Goal: Obtain resource: Download file/media

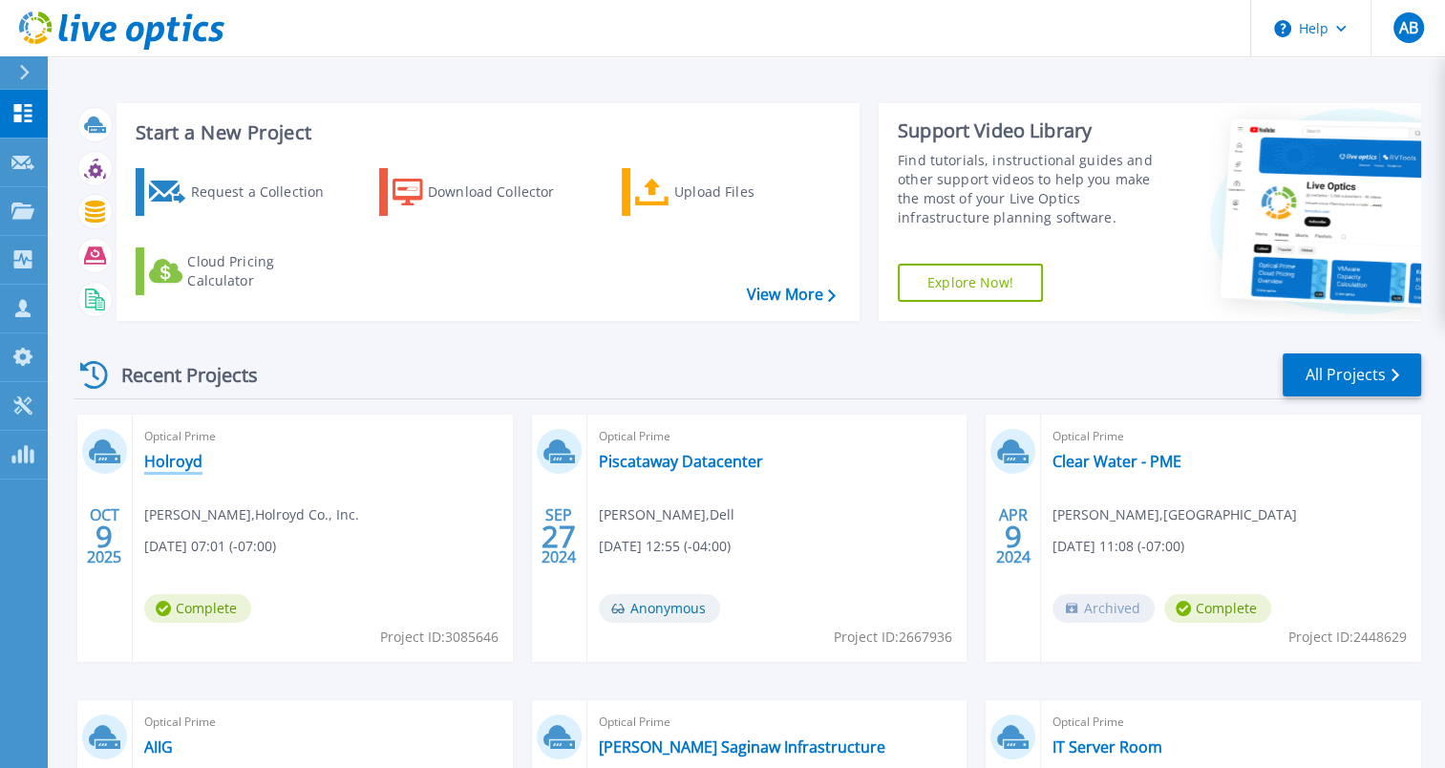
click at [180, 457] on link "Holroyd" at bounding box center [173, 461] width 58 height 19
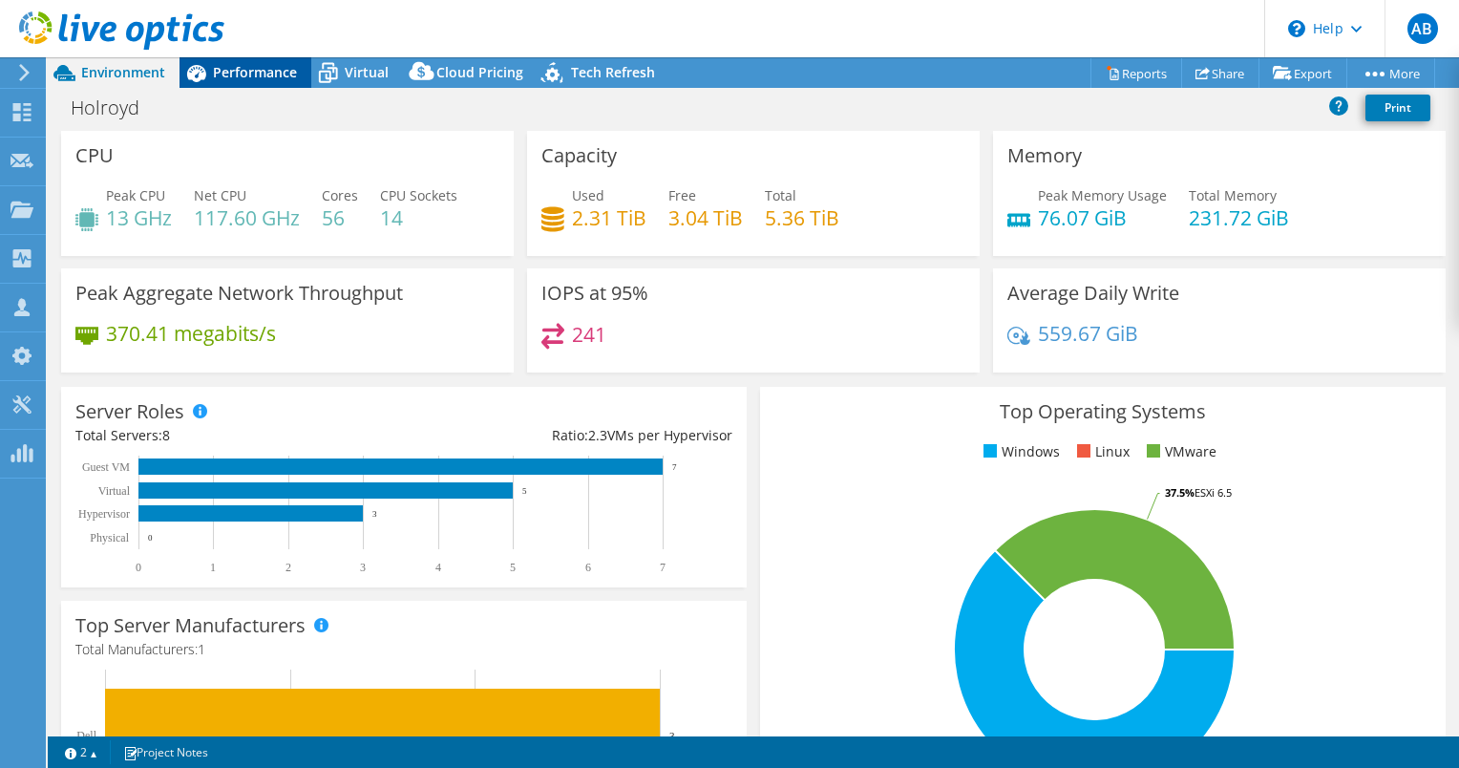
click at [282, 74] on span "Performance" at bounding box center [255, 72] width 84 height 18
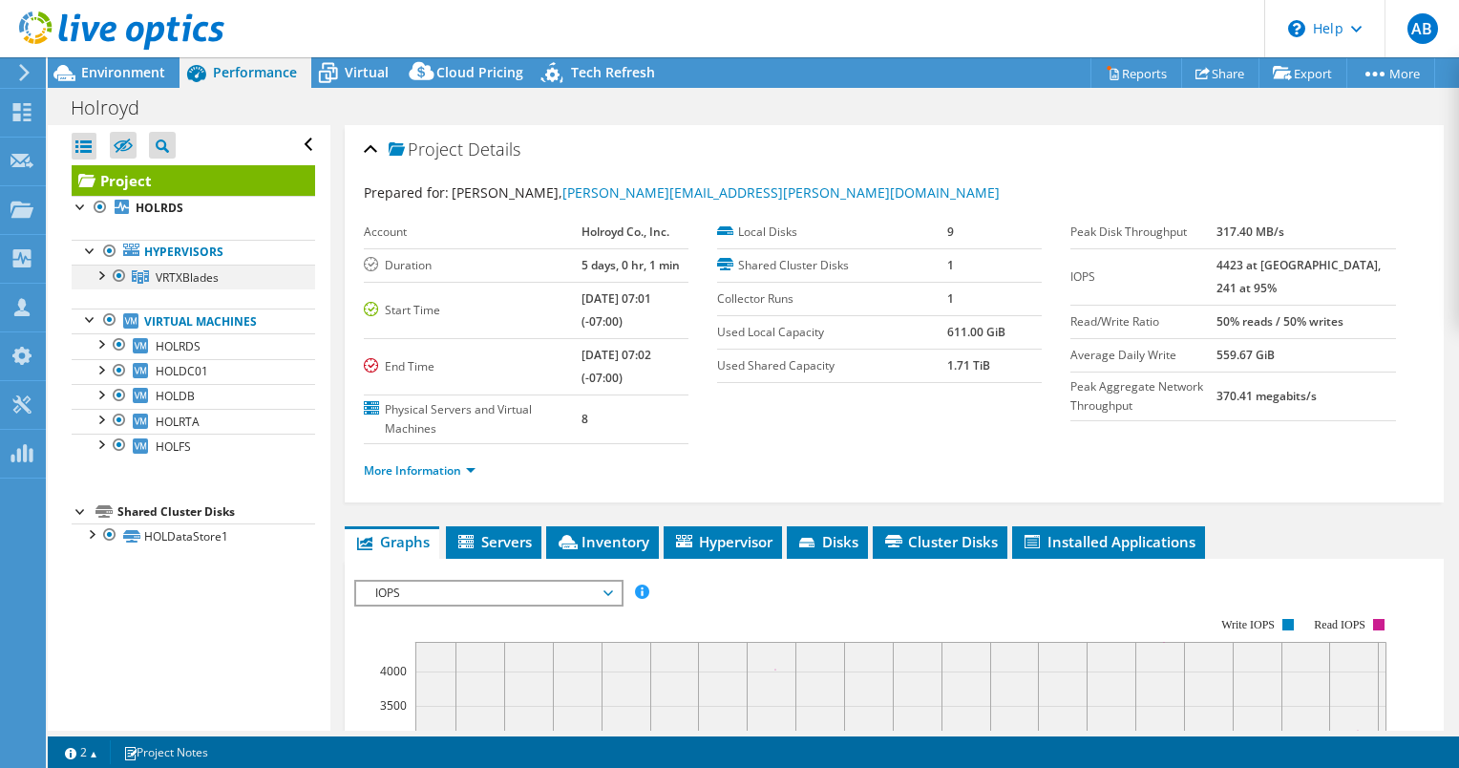
click at [105, 274] on div at bounding box center [100, 274] width 19 height 19
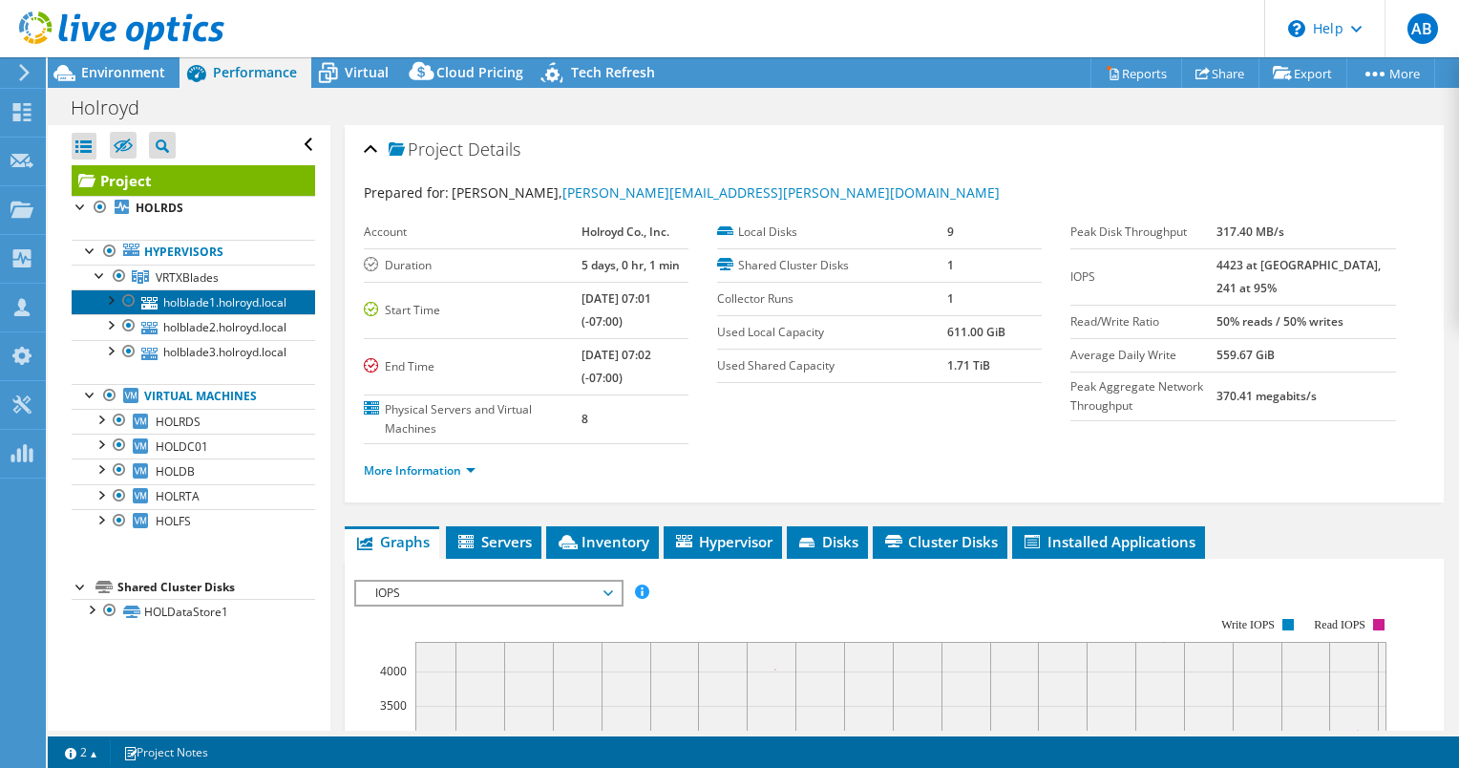
click at [191, 306] on link "holblade1.holroyd.local" at bounding box center [194, 301] width 244 height 25
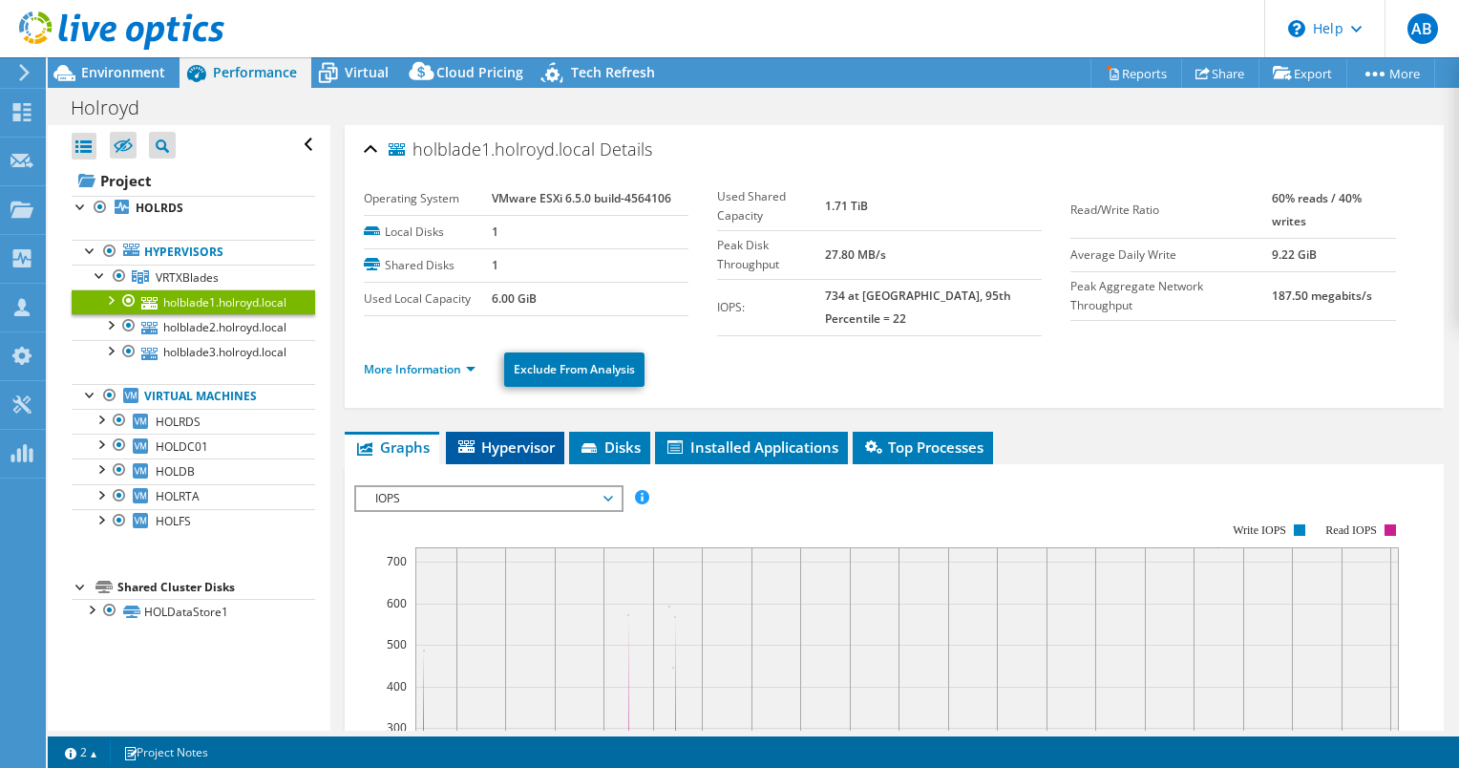
click at [507, 437] on span "Hypervisor" at bounding box center [504, 446] width 99 height 19
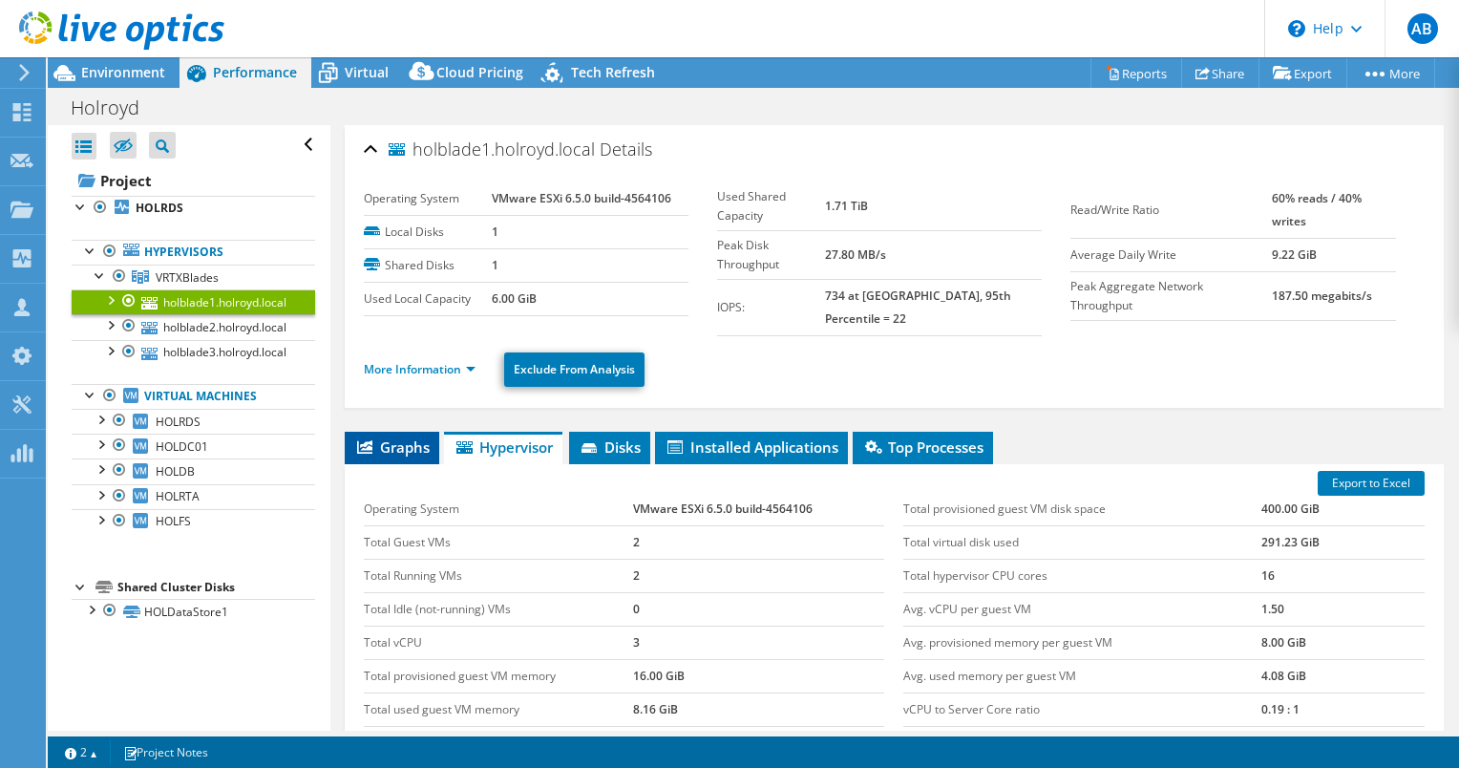
click at [413, 439] on li "Graphs" at bounding box center [392, 448] width 95 height 32
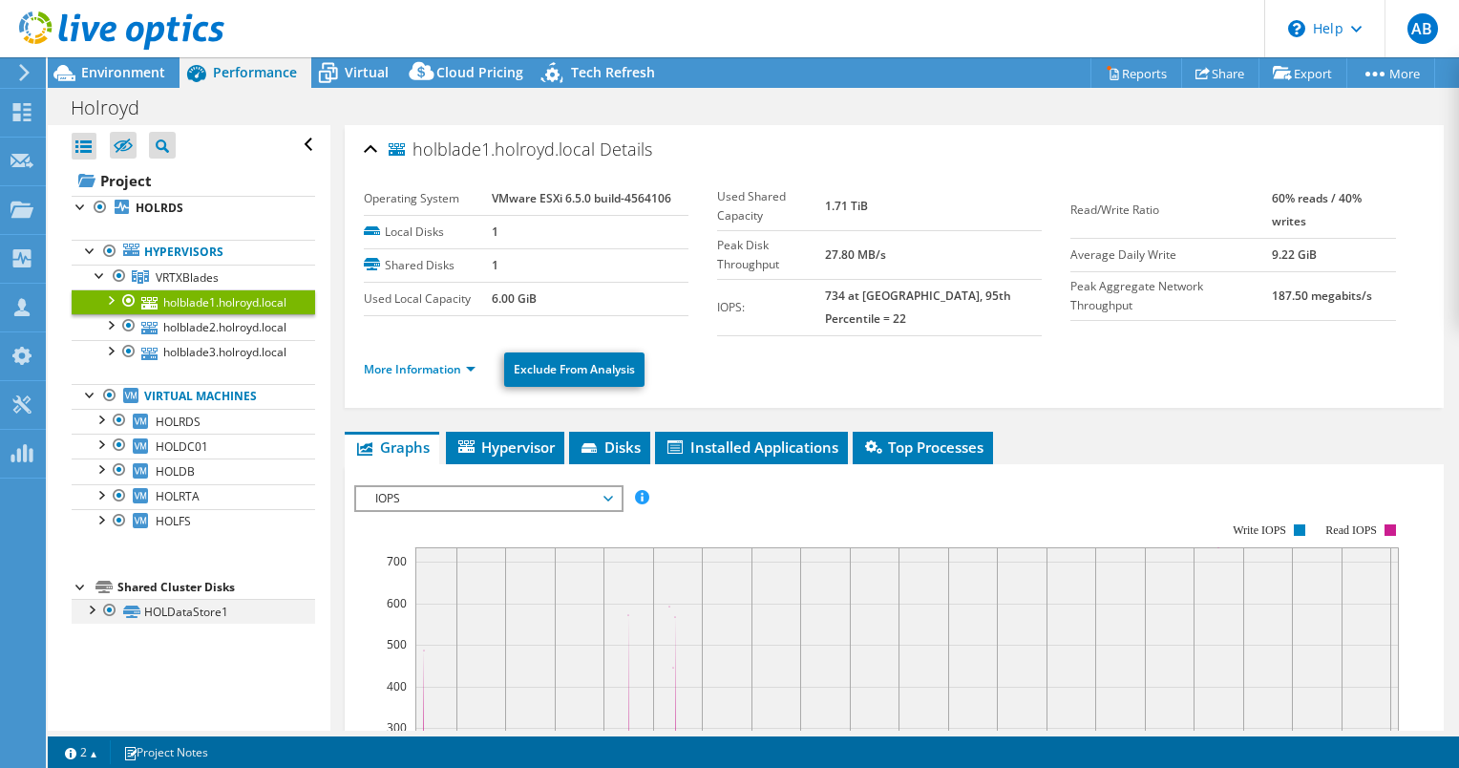
click at [95, 604] on div at bounding box center [90, 608] width 19 height 19
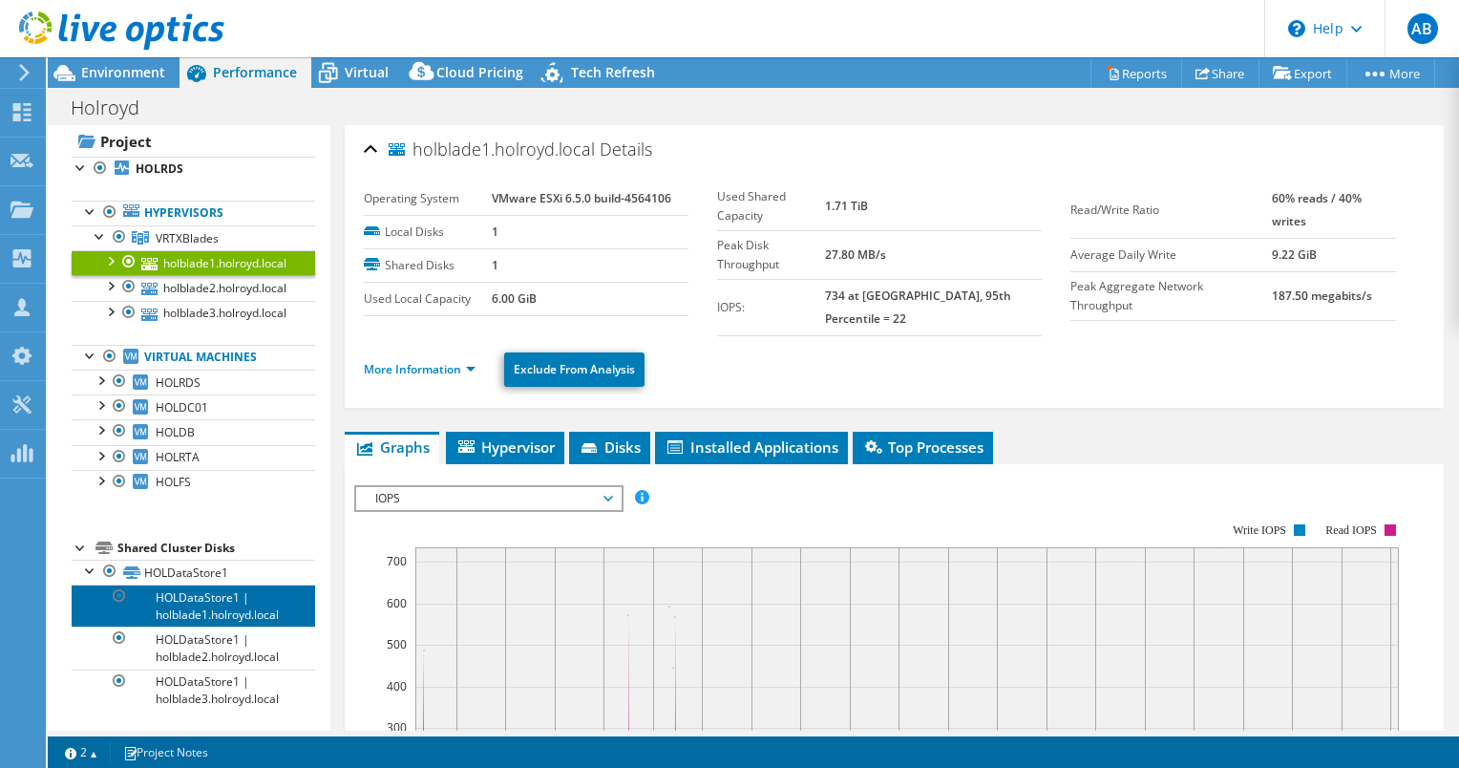
click at [206, 588] on link "HOLDataStore1 | holblade1.holroyd.local" at bounding box center [194, 605] width 244 height 42
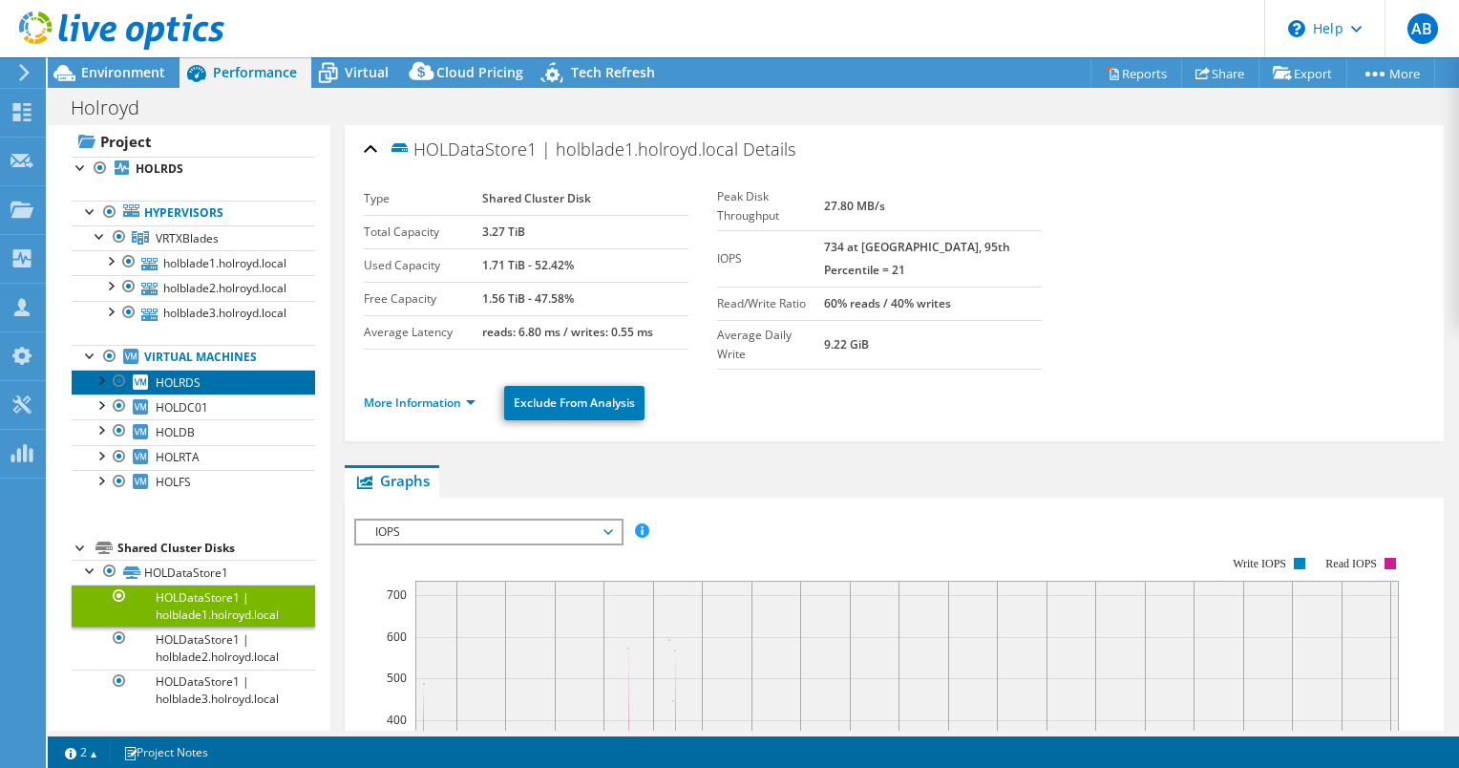
click at [196, 378] on span "HOLRDS" at bounding box center [178, 382] width 45 height 16
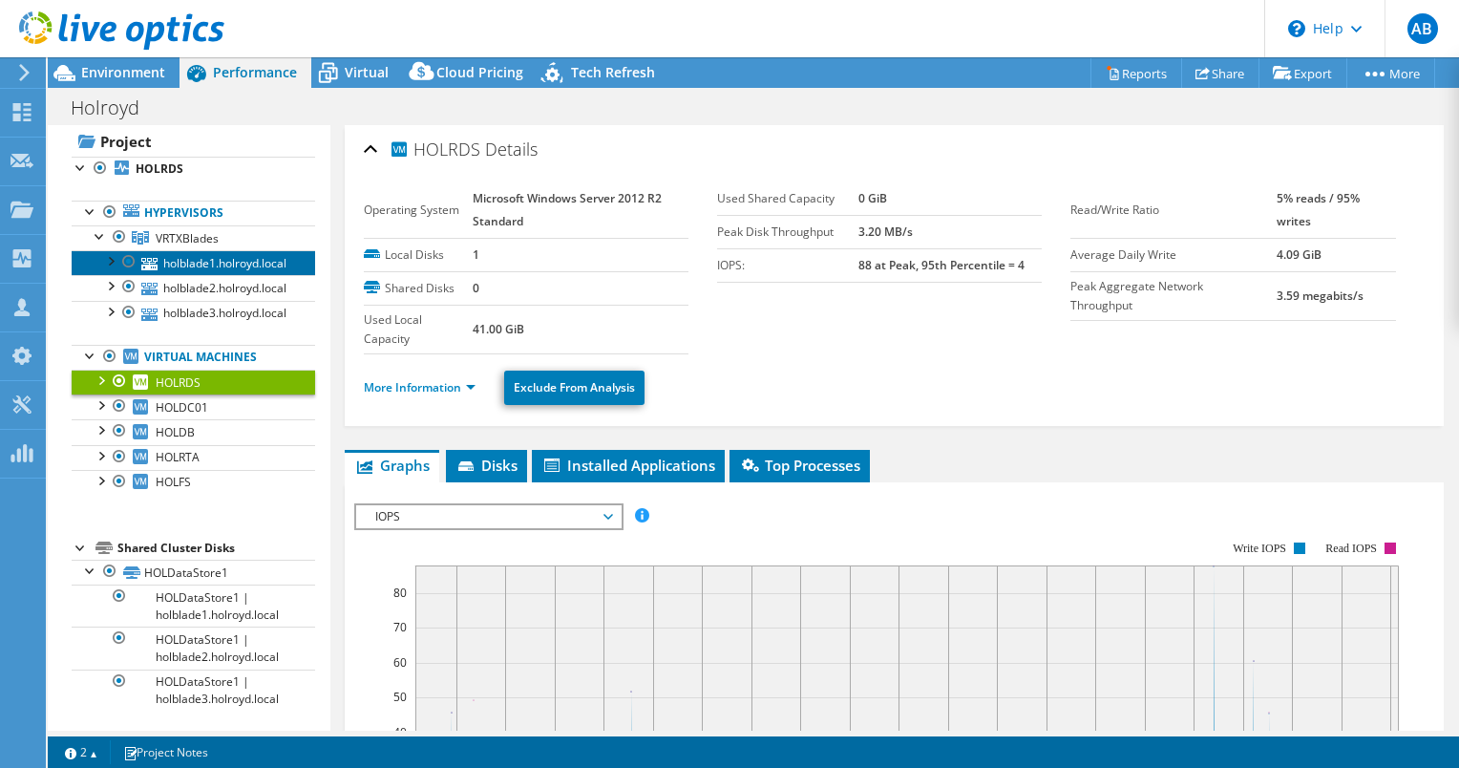
click at [202, 266] on link "holblade1.holroyd.local" at bounding box center [194, 262] width 244 height 25
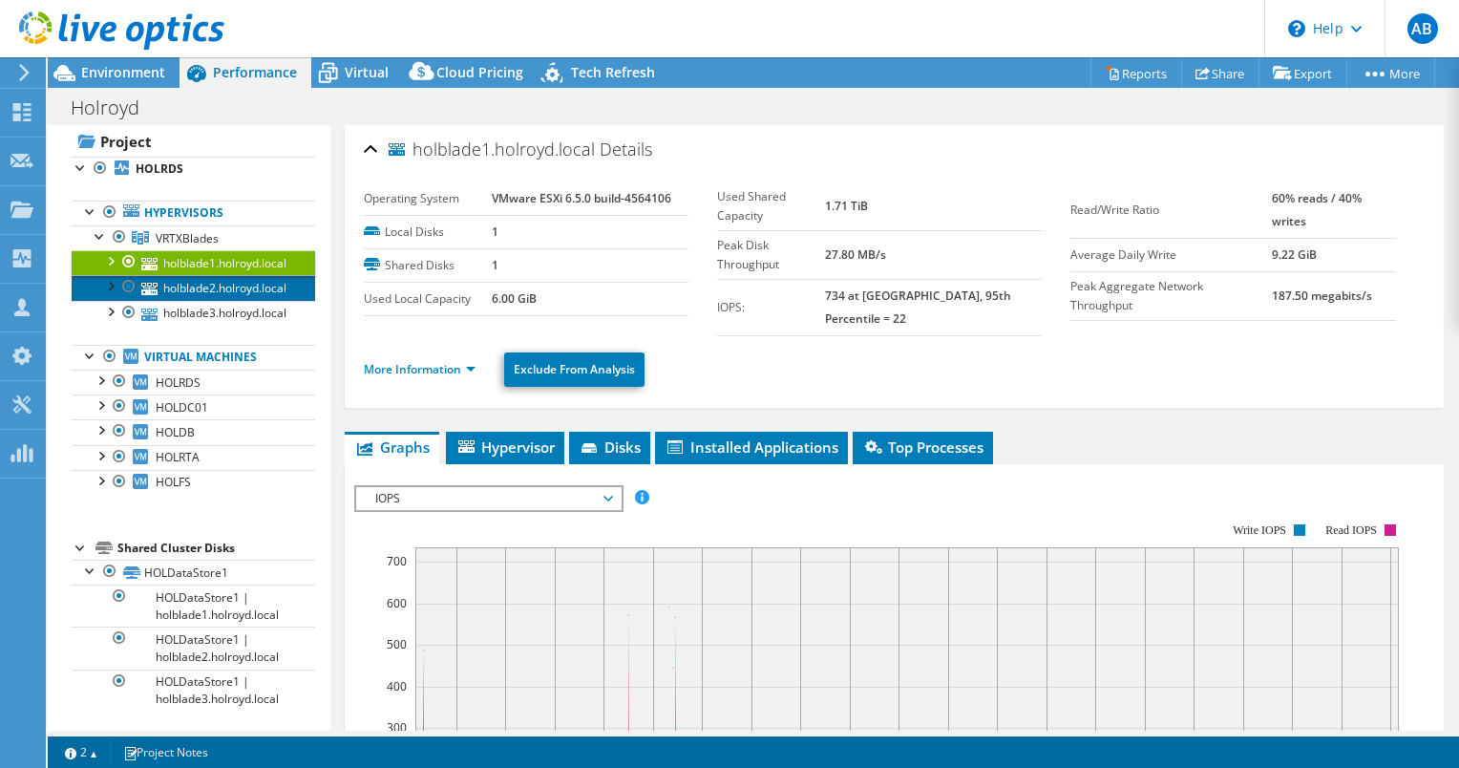
click at [202, 285] on link "holblade2.holroyd.local" at bounding box center [194, 287] width 244 height 25
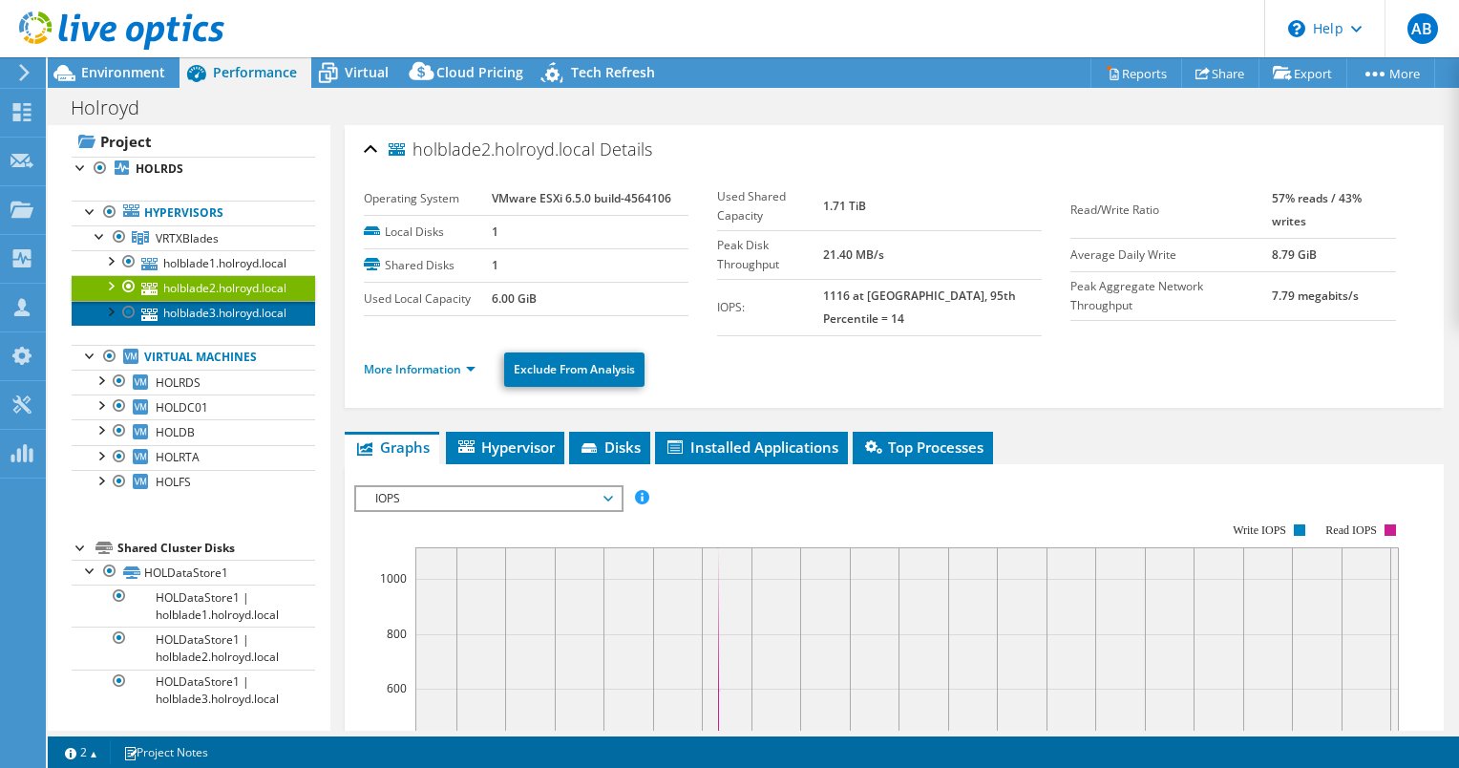
click at [212, 309] on link "holblade3.holroyd.local" at bounding box center [194, 313] width 244 height 25
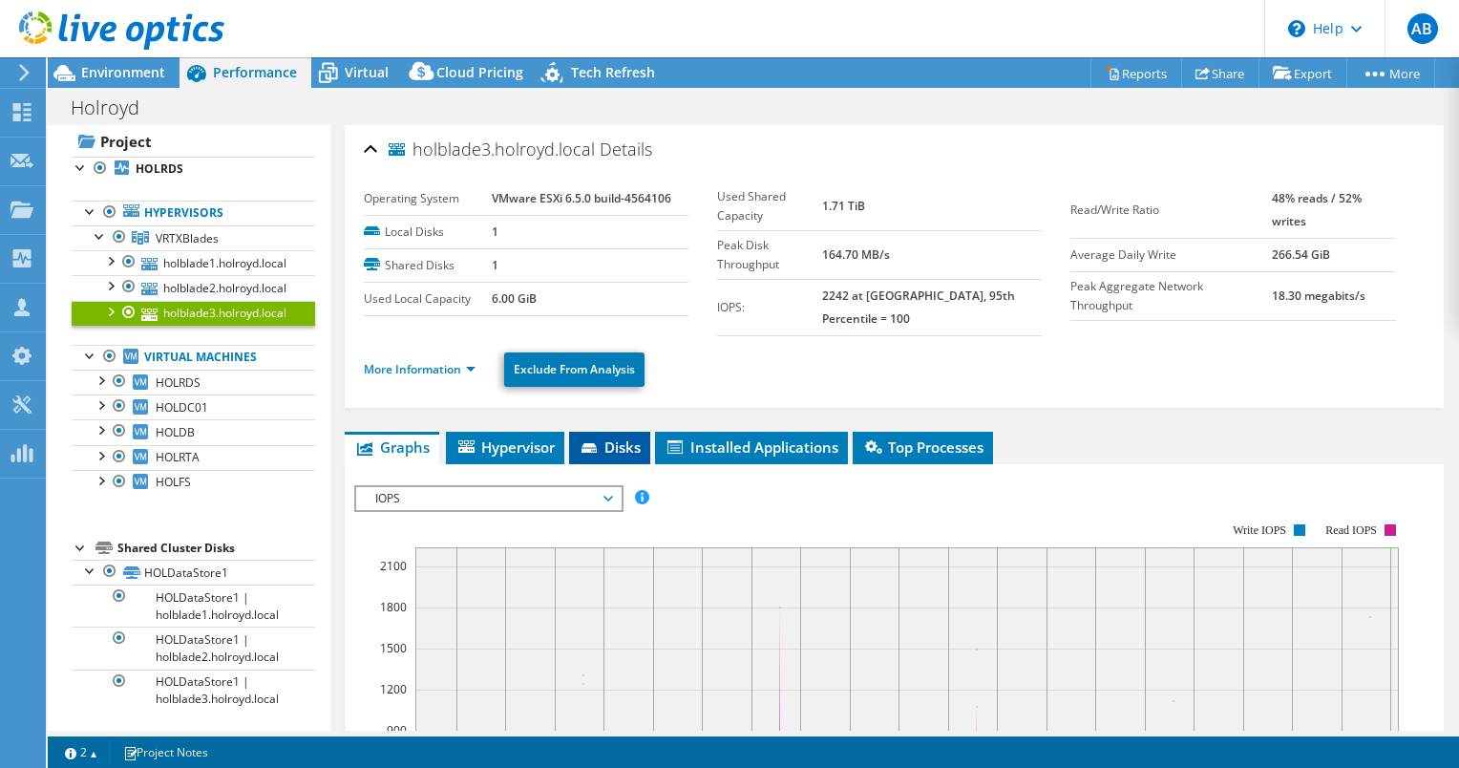
click at [612, 437] on span "Disks" at bounding box center [610, 446] width 62 height 19
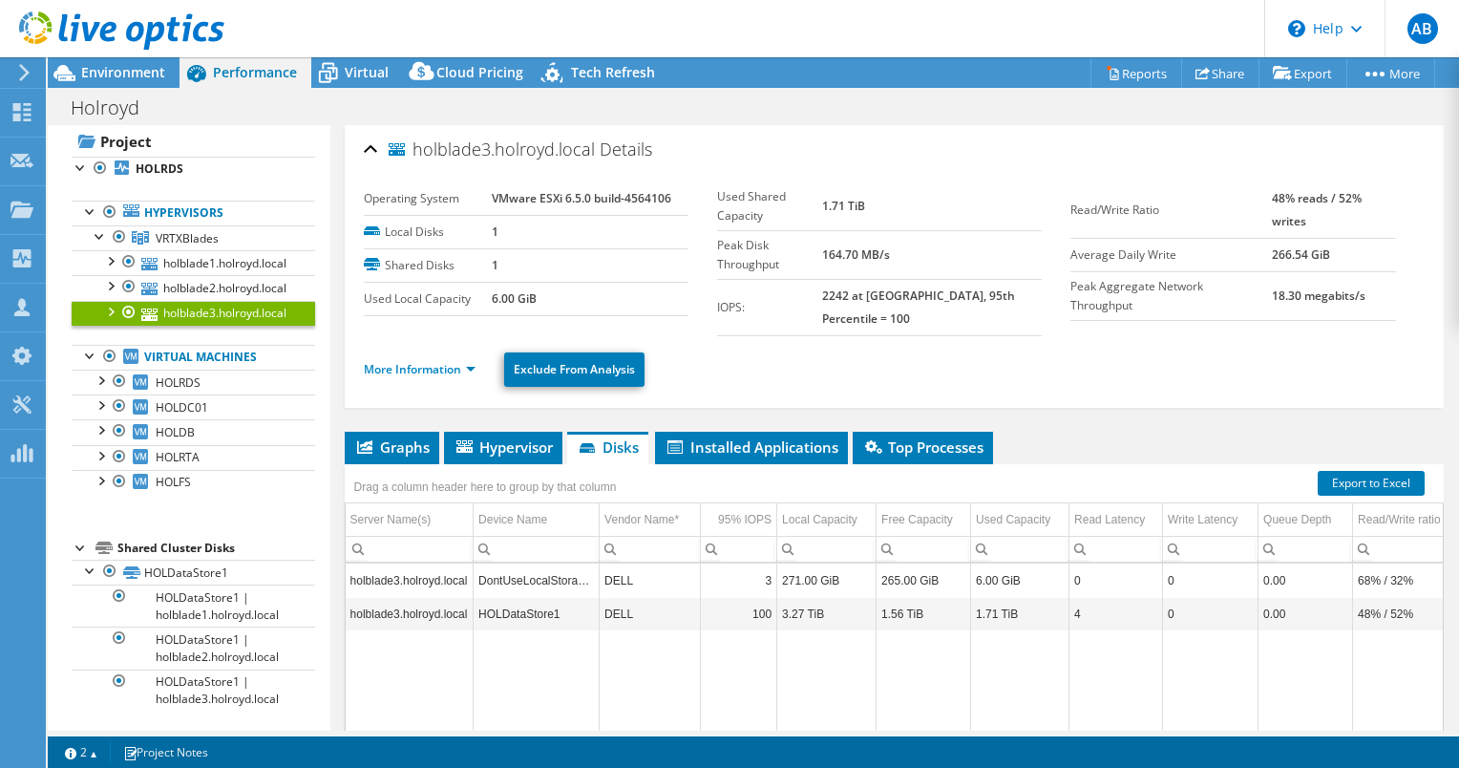
click at [1138, 151] on div "holblade3.holroyd.local Details" at bounding box center [894, 150] width 1061 height 41
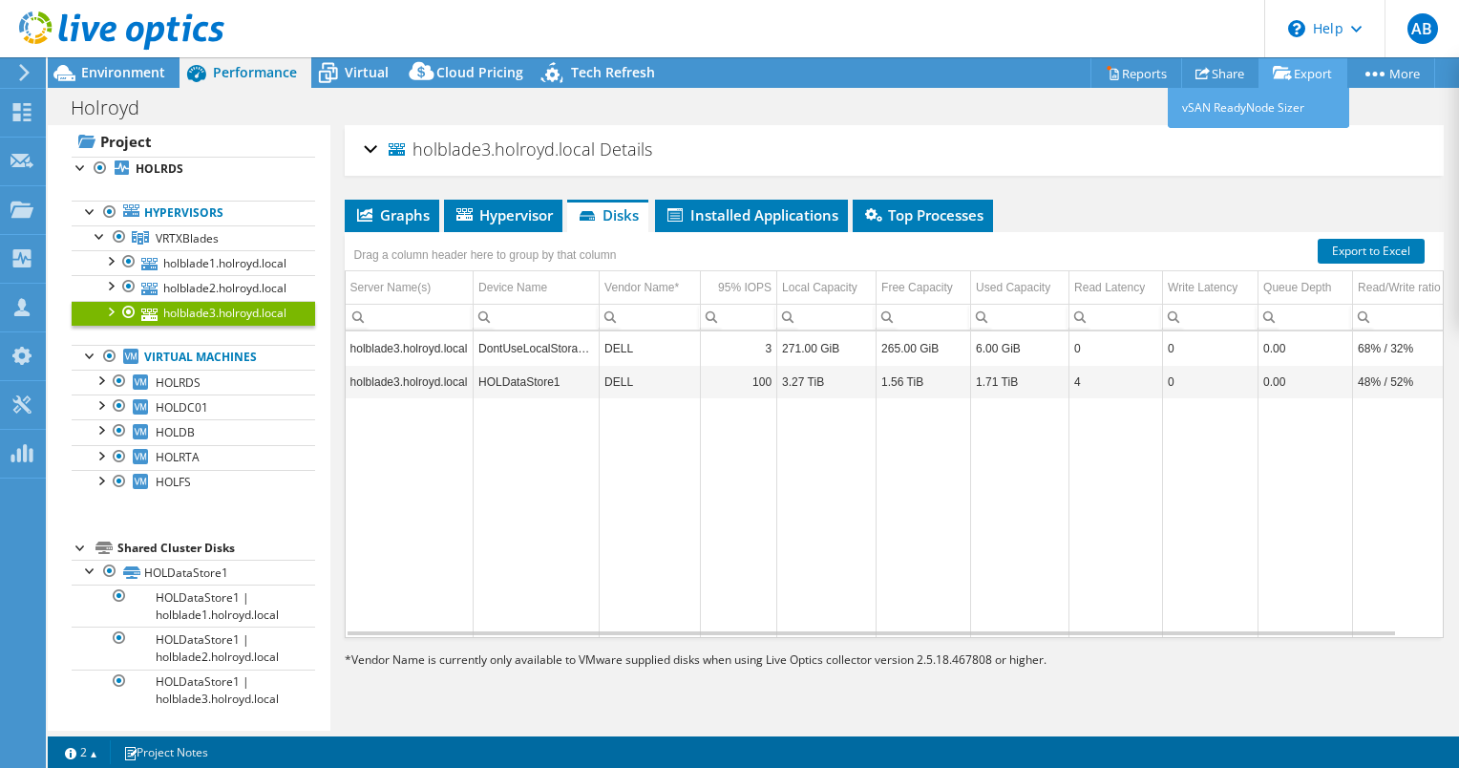
click at [1280, 62] on link "Export" at bounding box center [1303, 73] width 89 height 30
click at [1276, 67] on icon at bounding box center [1282, 73] width 19 height 14
click at [1253, 109] on link "vSAN ReadyNode Sizer" at bounding box center [1258, 108] width 181 height 40
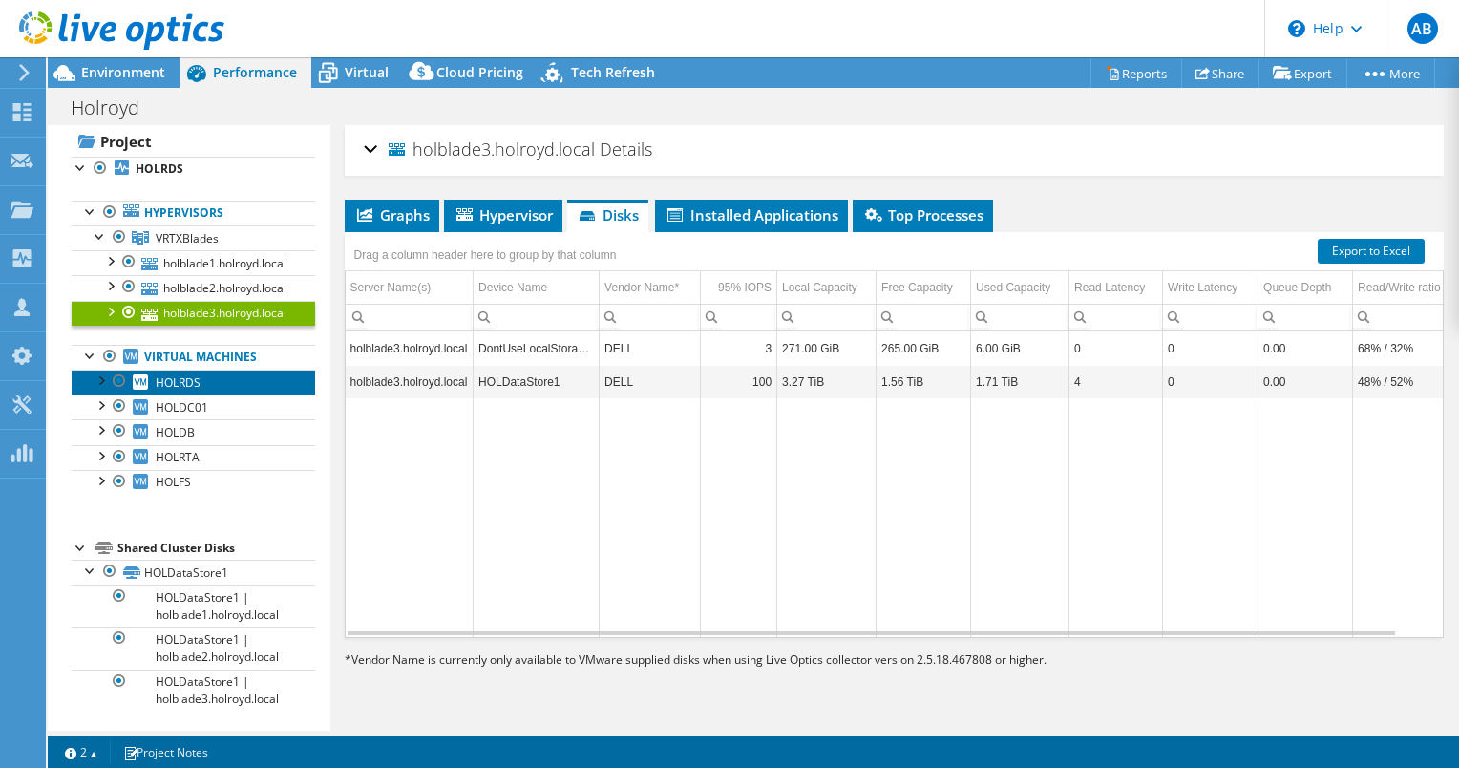
click at [185, 379] on span "HOLRDS" at bounding box center [178, 382] width 45 height 16
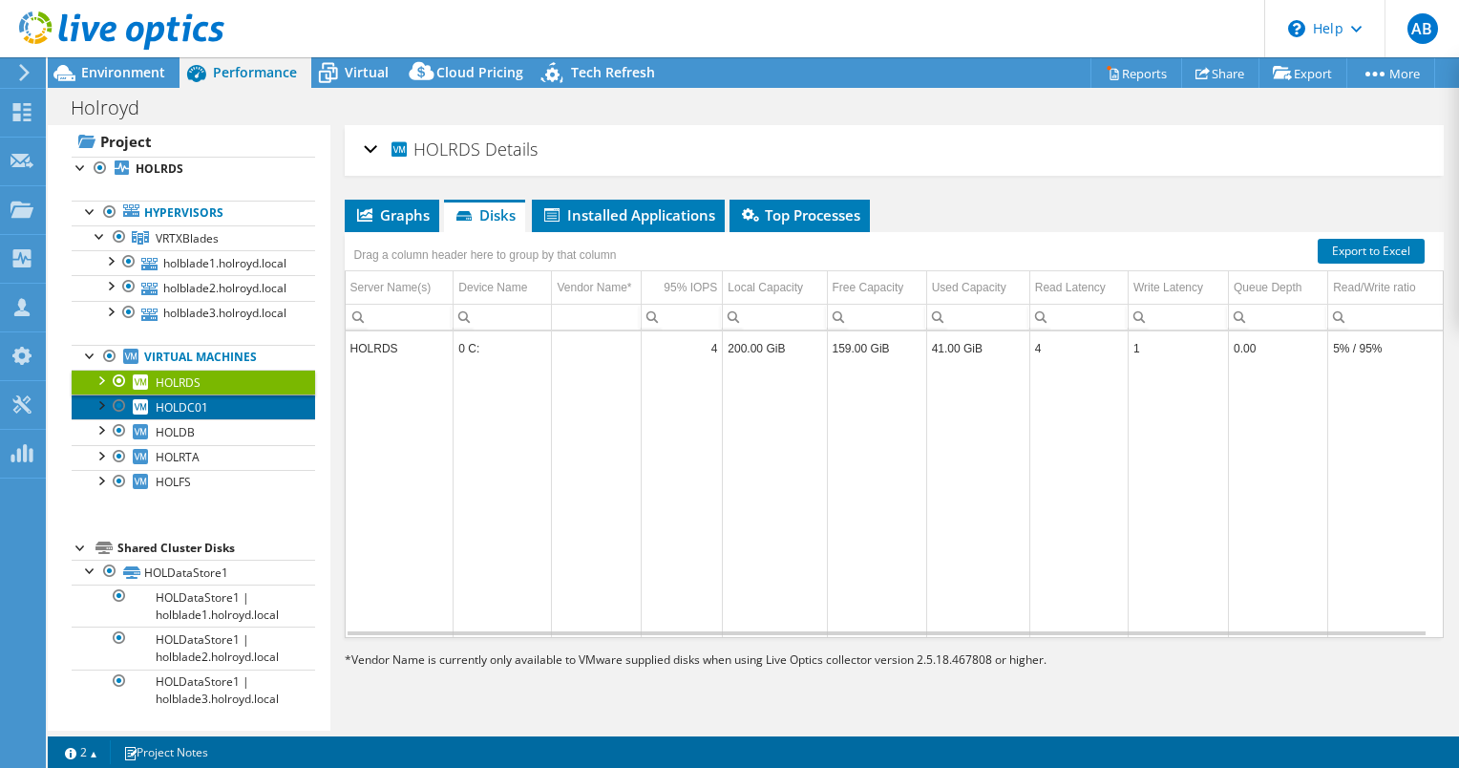
click at [197, 399] on span "HOLDC01" at bounding box center [182, 407] width 53 height 16
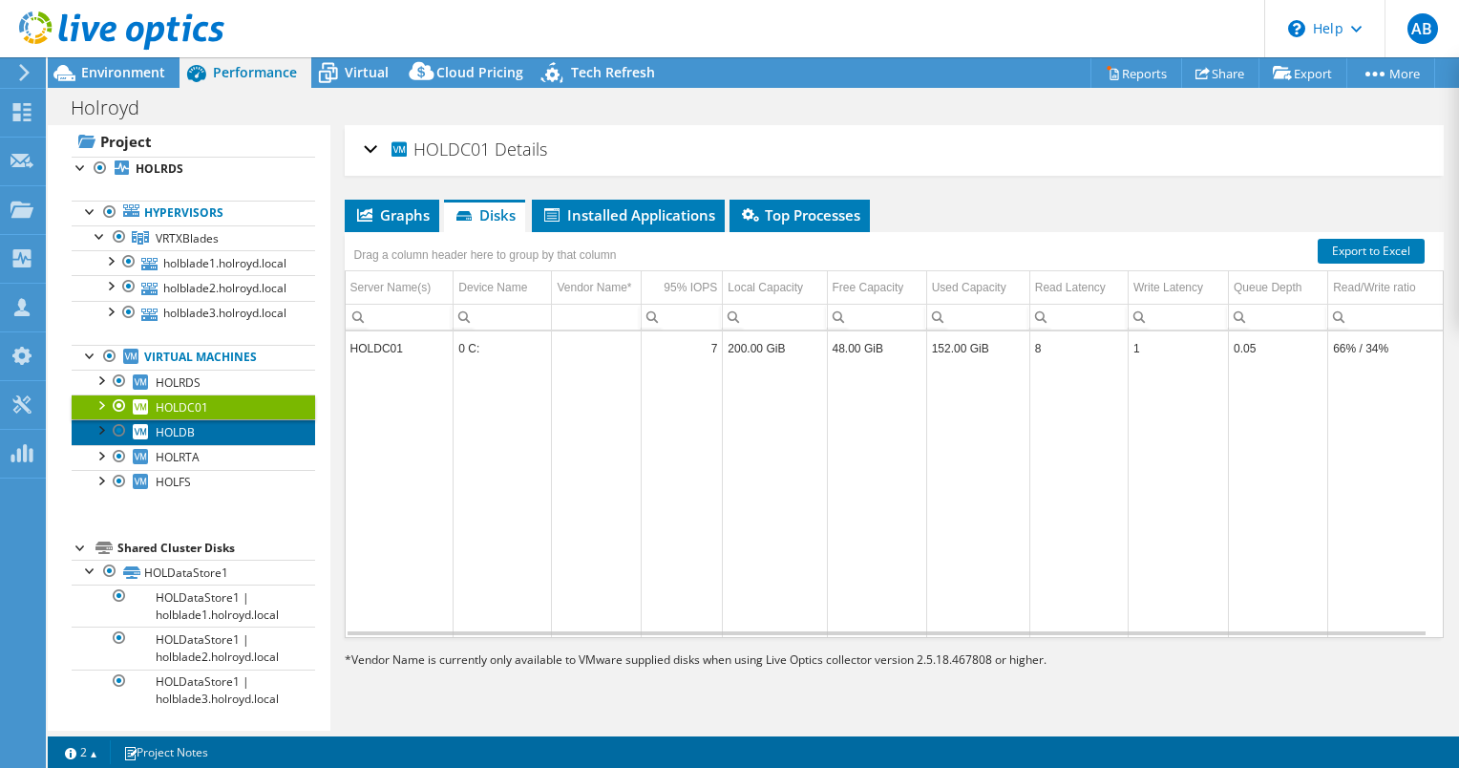
click at [222, 433] on link "HOLDB" at bounding box center [194, 431] width 244 height 25
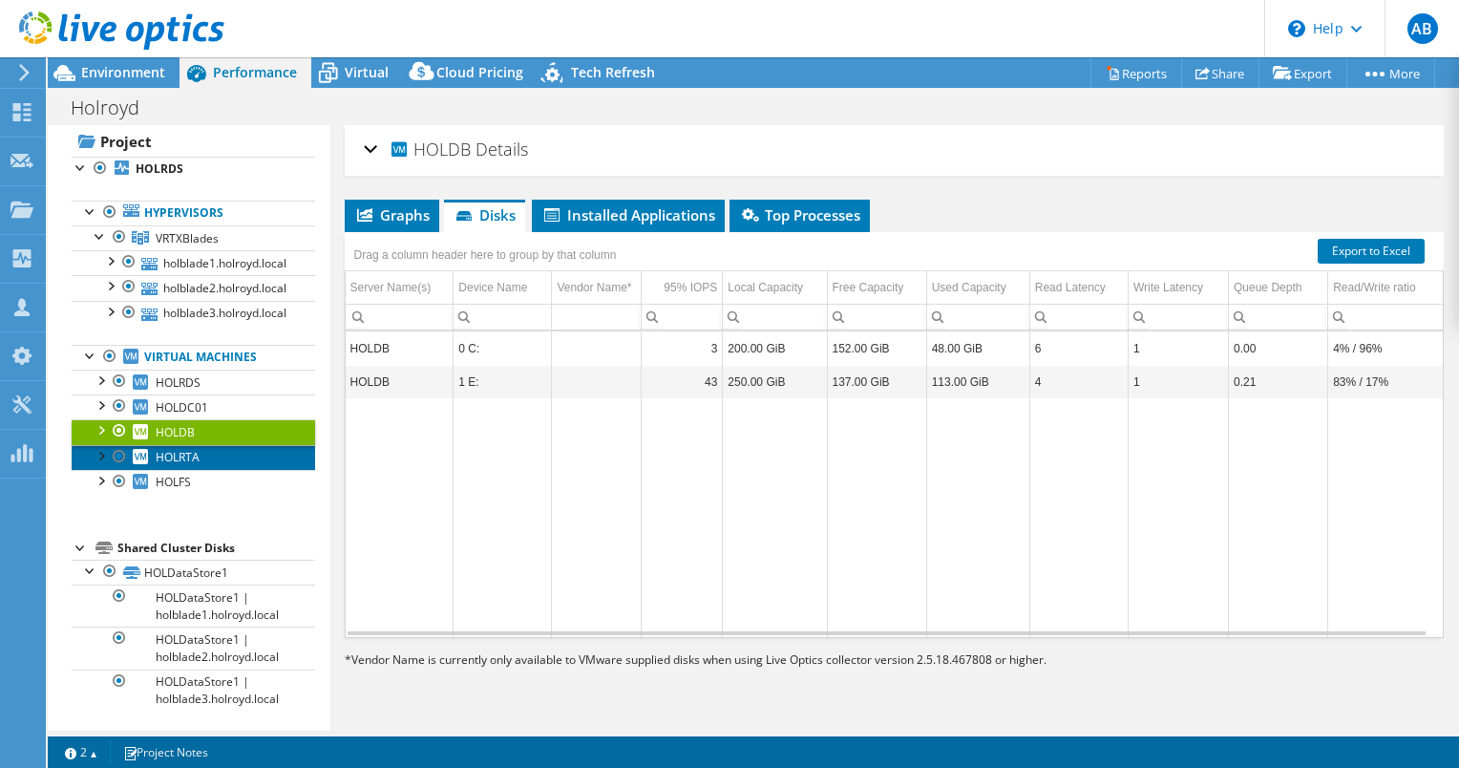
click at [218, 451] on link "HOLRTA" at bounding box center [194, 457] width 244 height 25
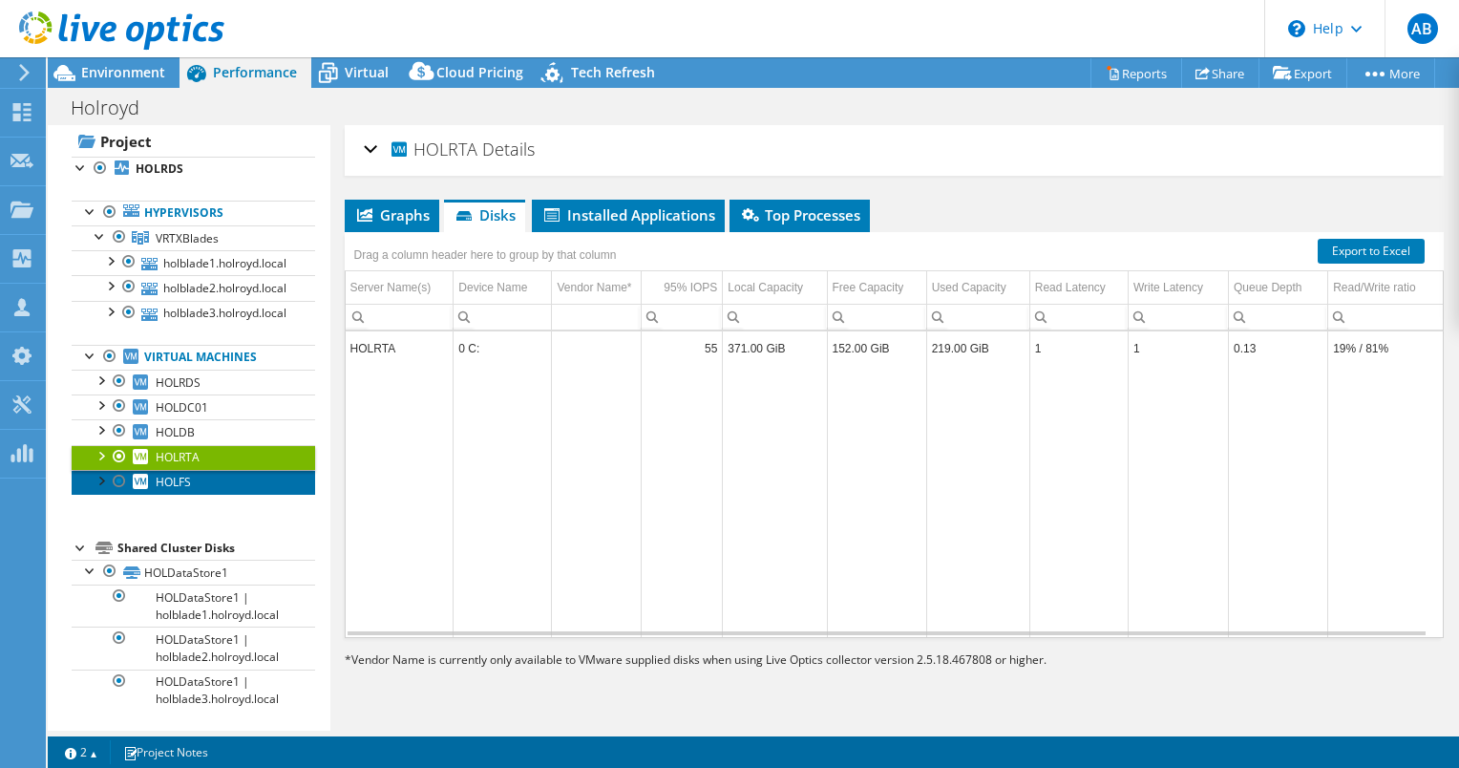
click at [203, 477] on link "HOLFS" at bounding box center [194, 482] width 244 height 25
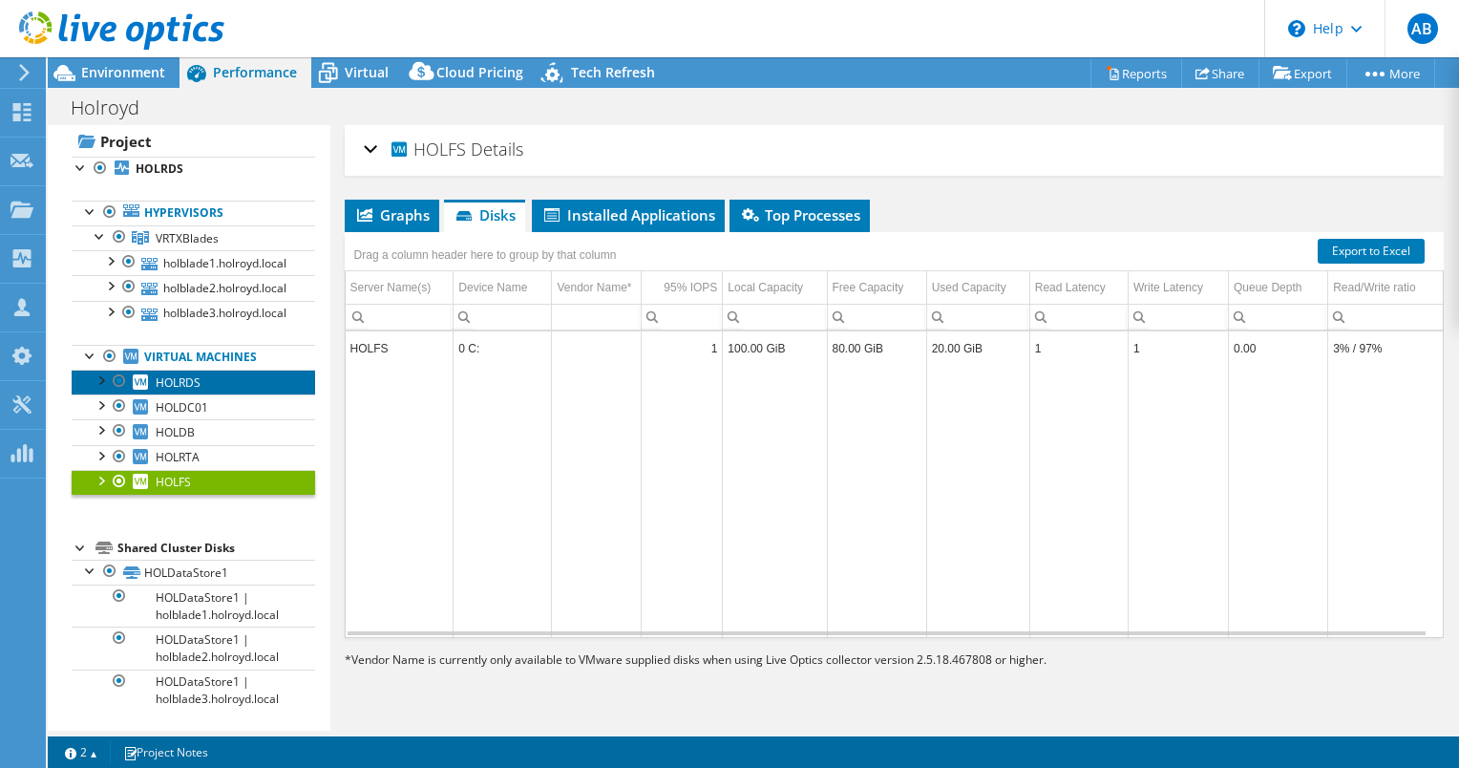
click at [201, 379] on link "HOLRDS" at bounding box center [194, 382] width 244 height 25
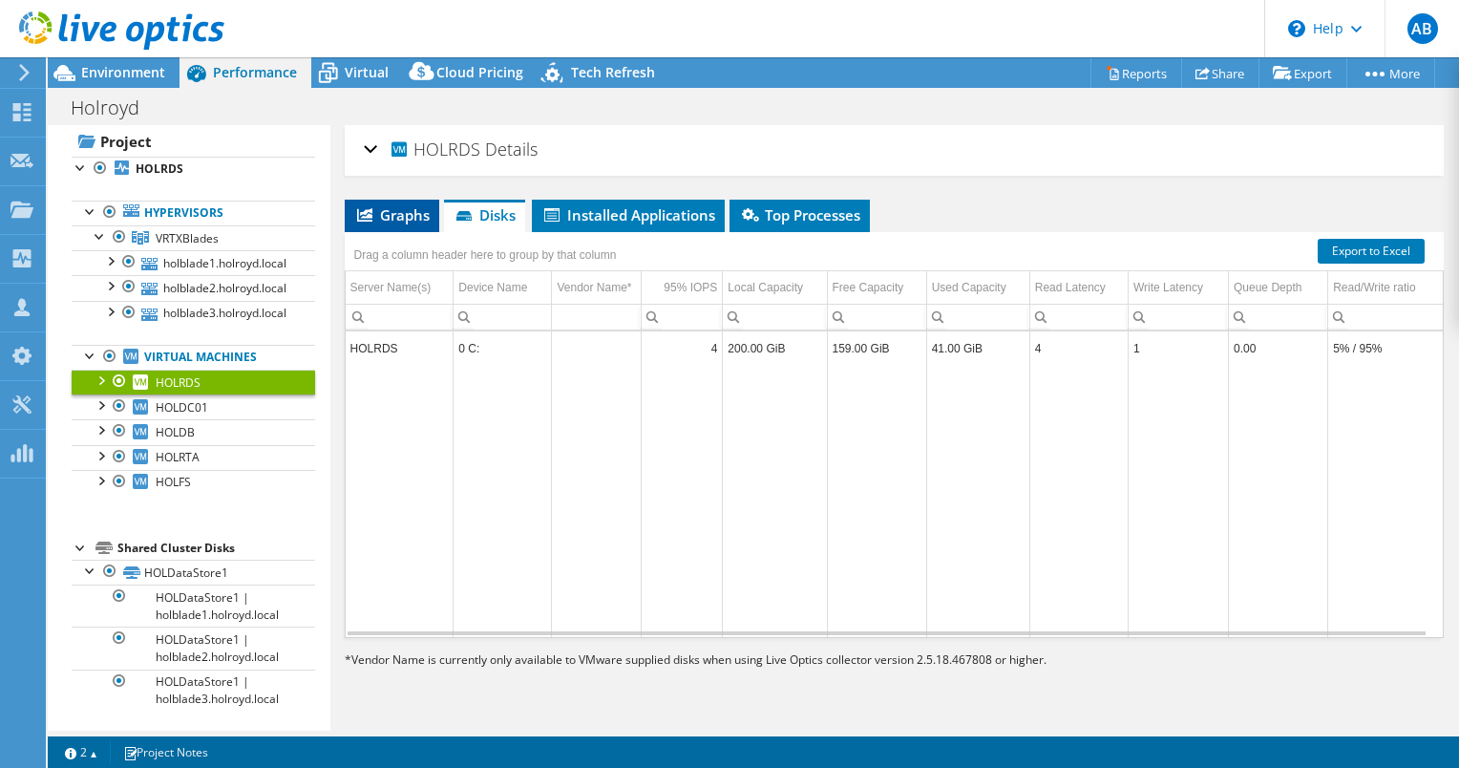
click at [397, 206] on span "Graphs" at bounding box center [391, 214] width 75 height 19
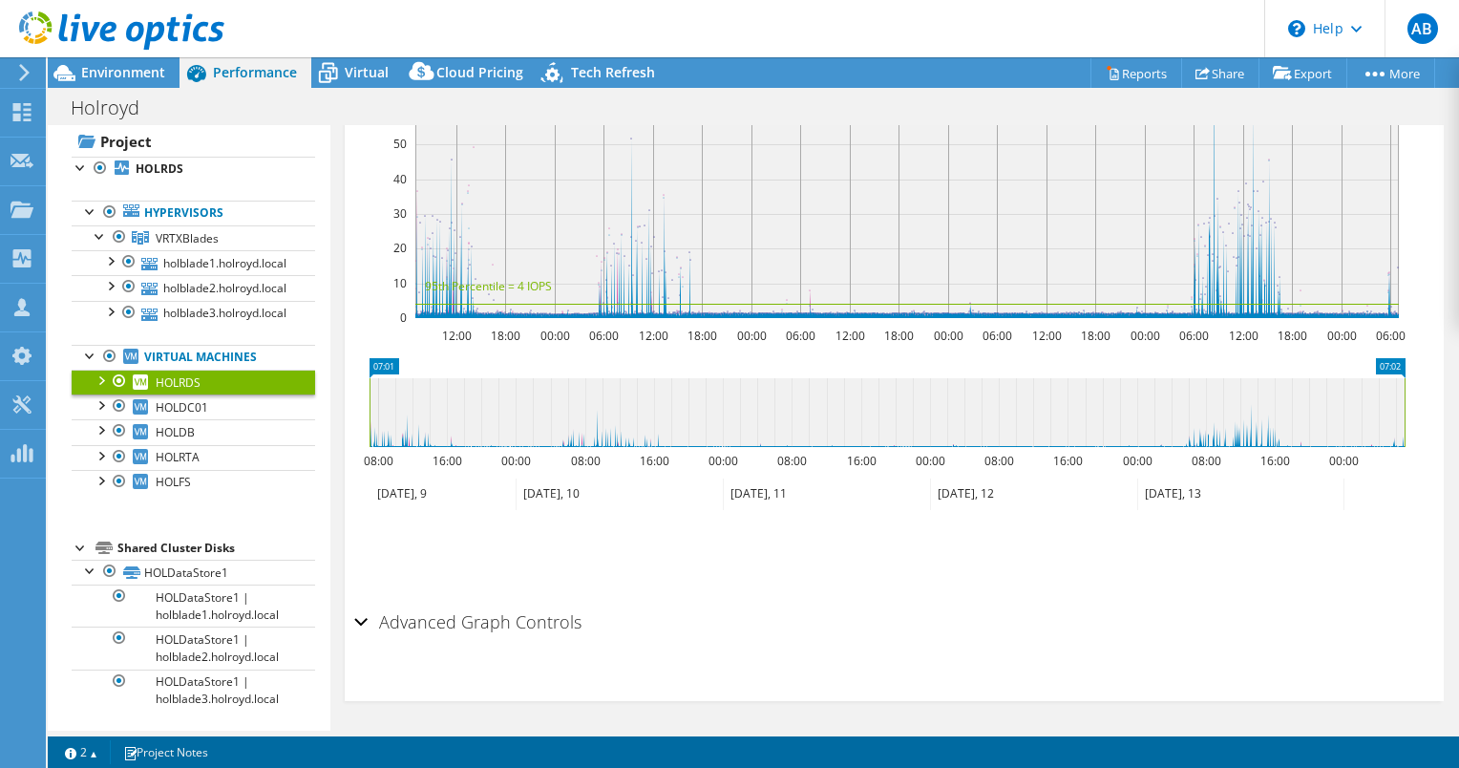
scroll to position [0, 0]
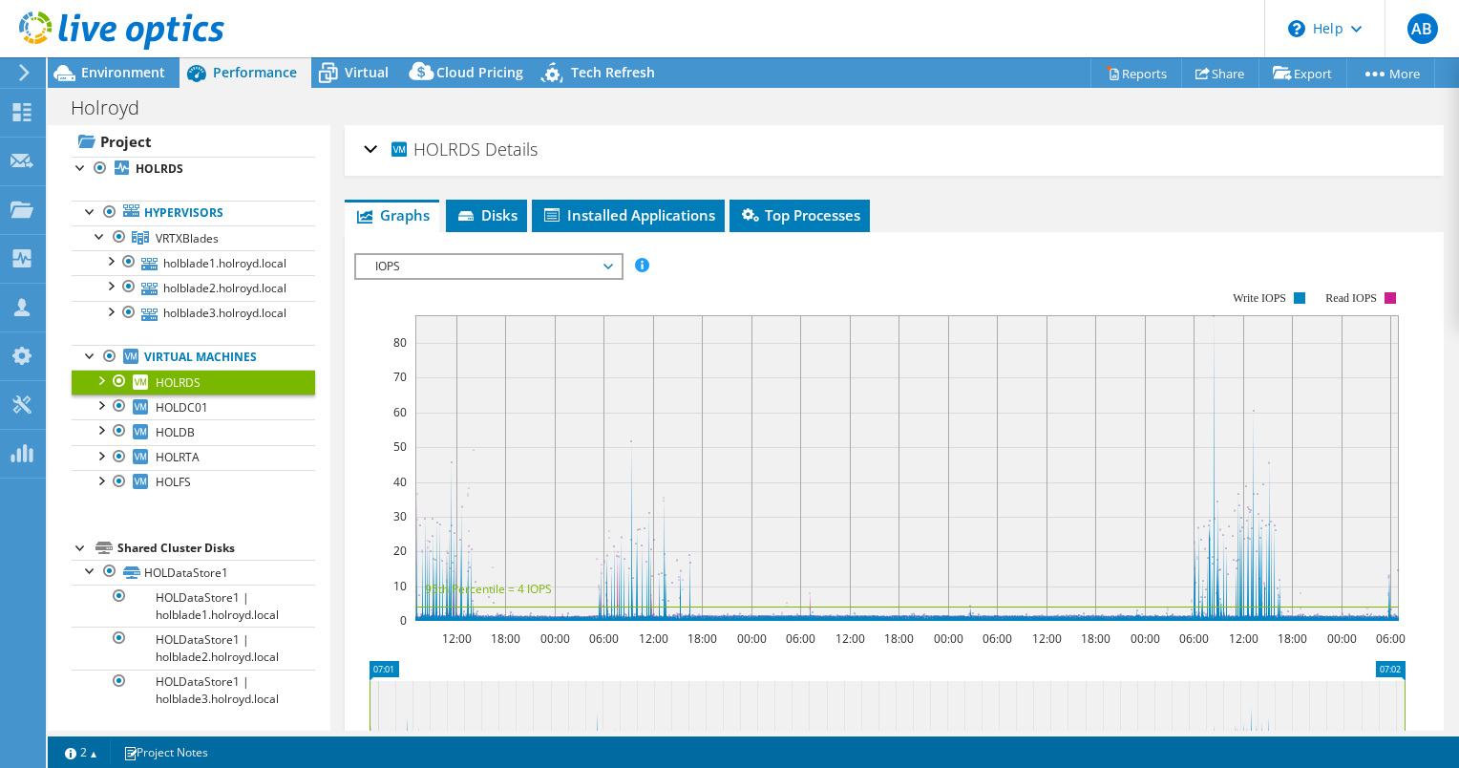
click at [470, 257] on span "IOPS" at bounding box center [488, 266] width 245 height 23
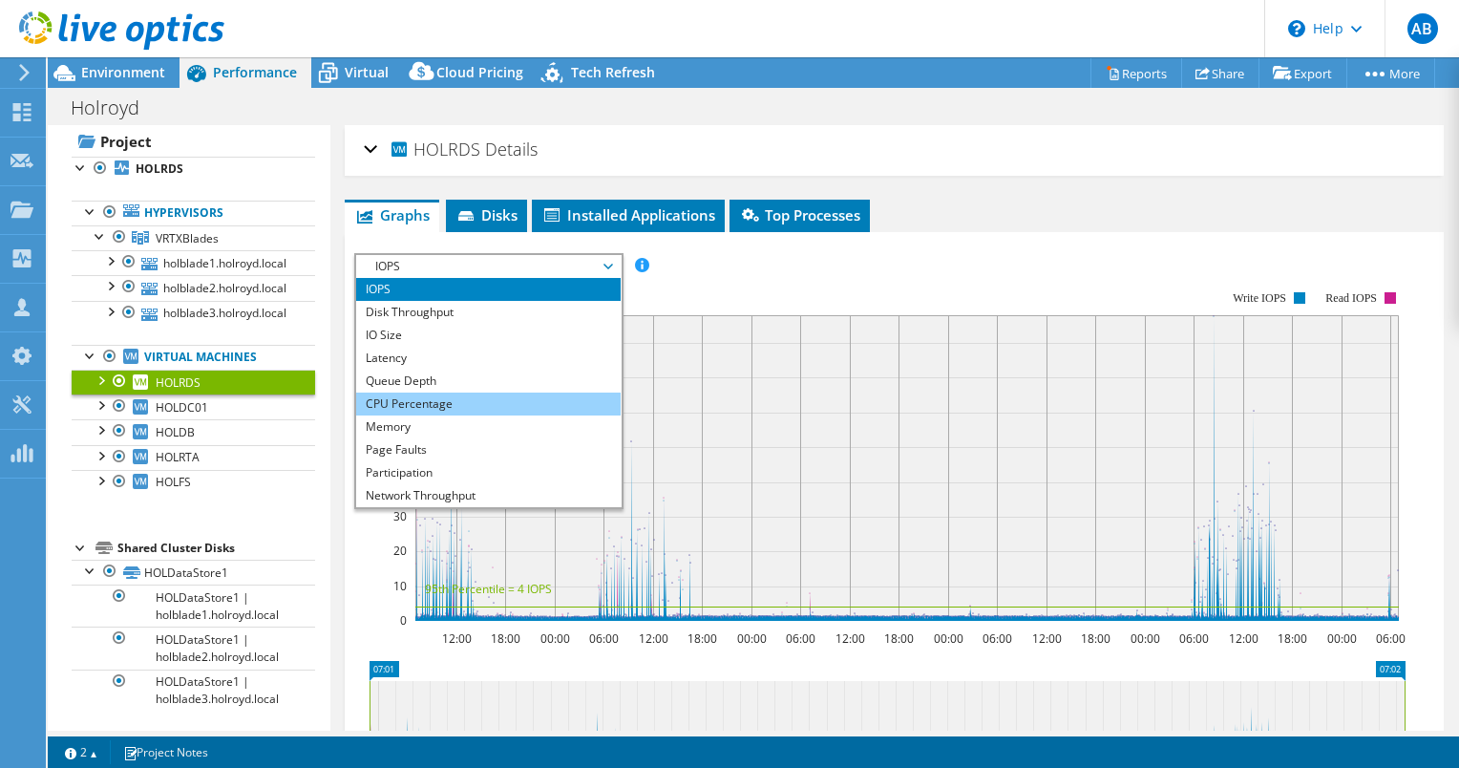
click at [439, 396] on li "CPU Percentage" at bounding box center [488, 403] width 265 height 23
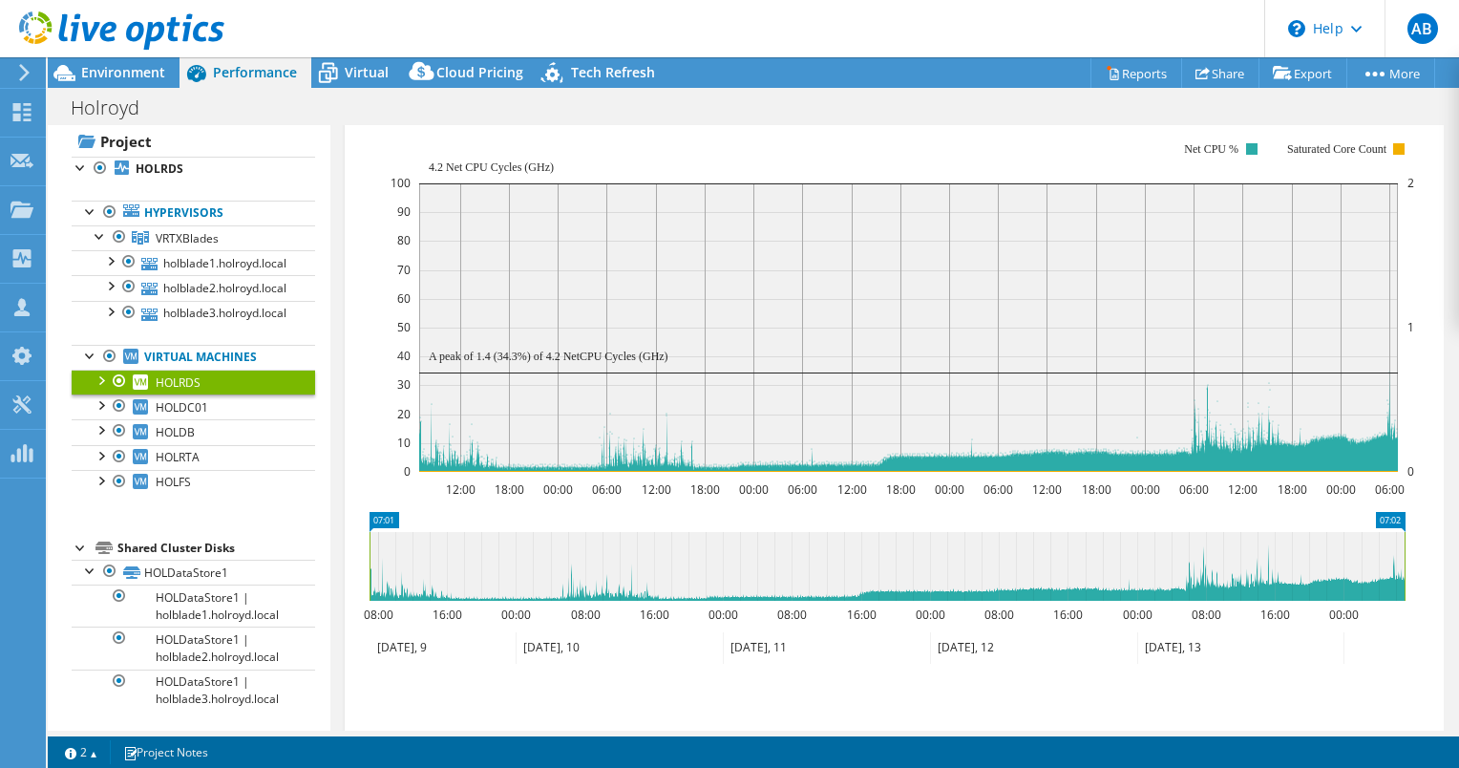
scroll to position [164, 0]
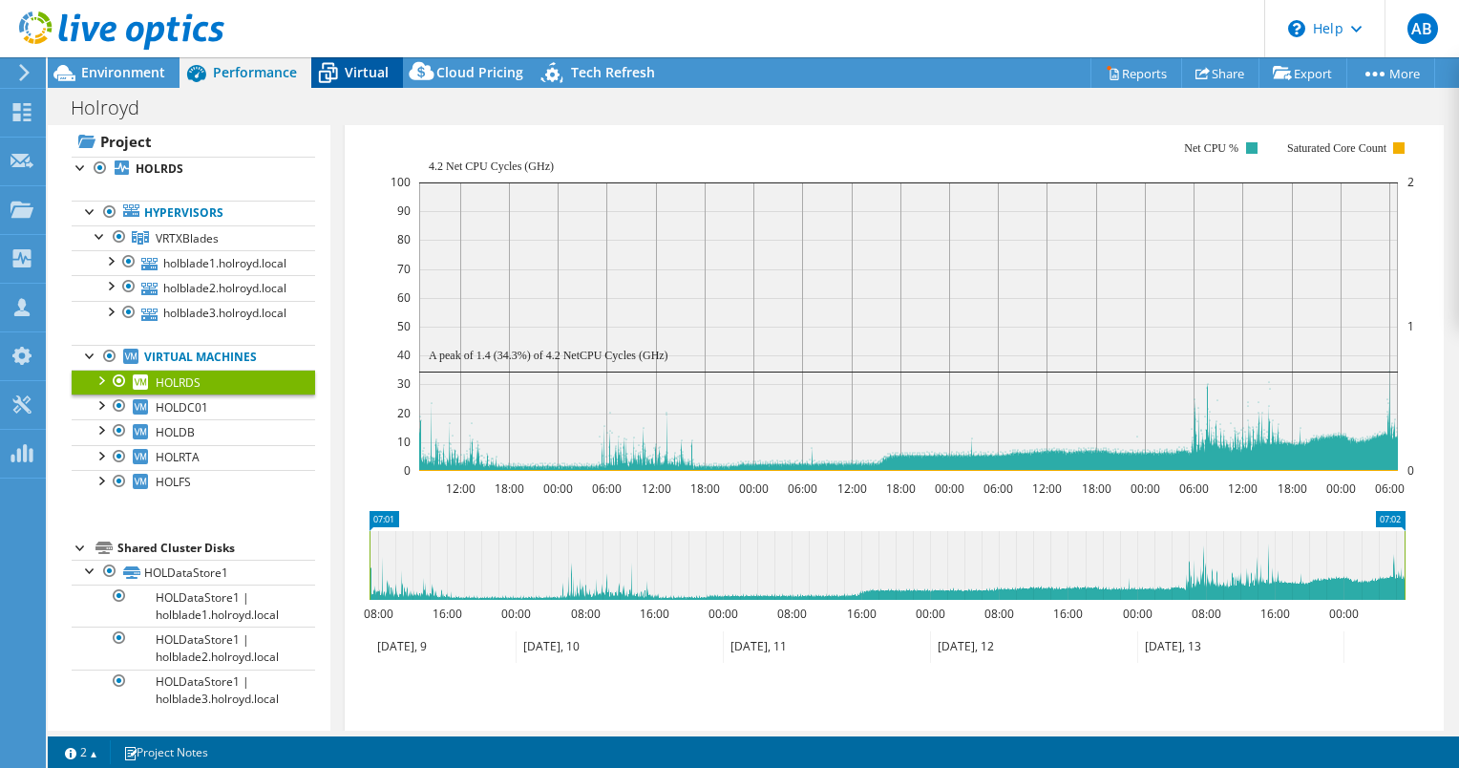
click at [365, 76] on span "Virtual" at bounding box center [367, 72] width 44 height 18
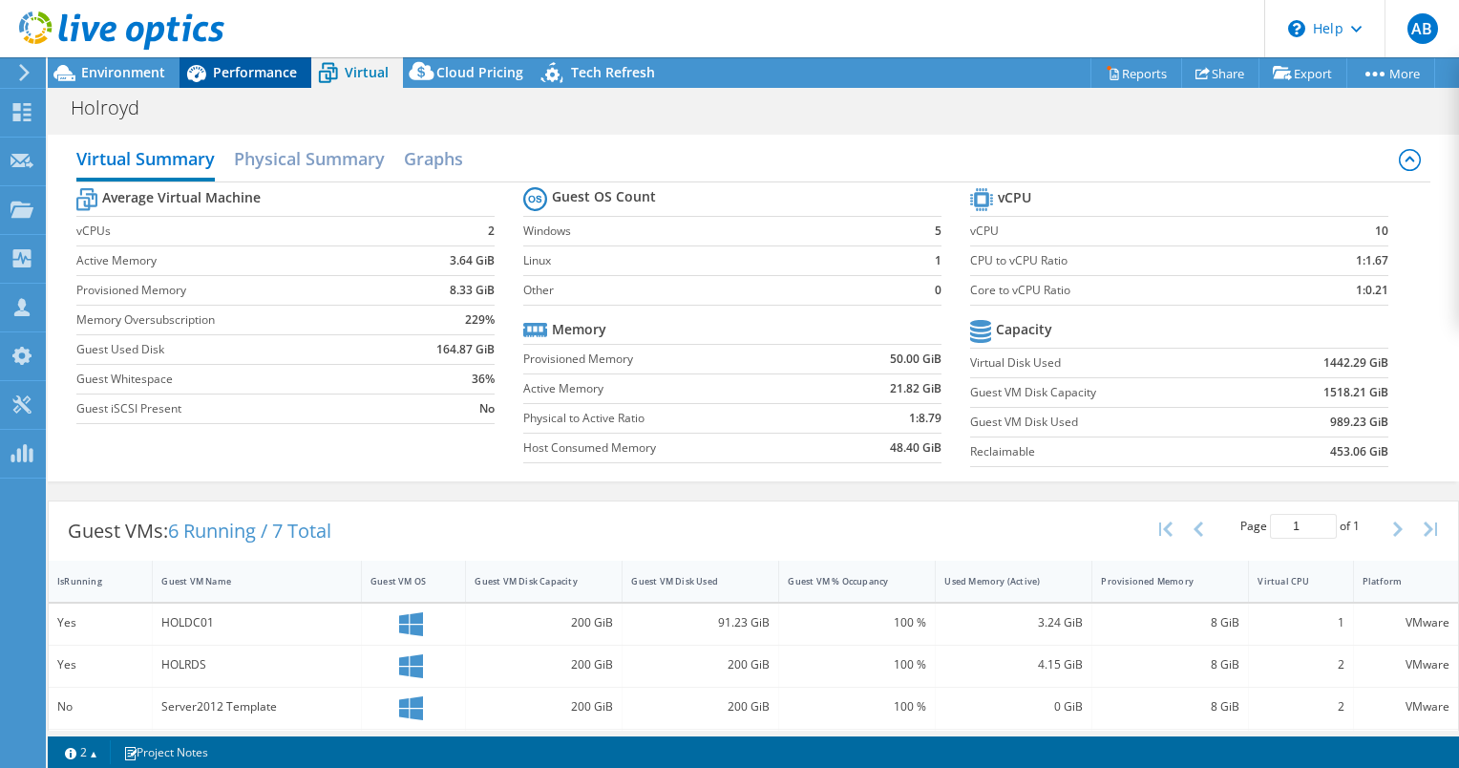
click at [227, 65] on span "Performance" at bounding box center [255, 72] width 84 height 18
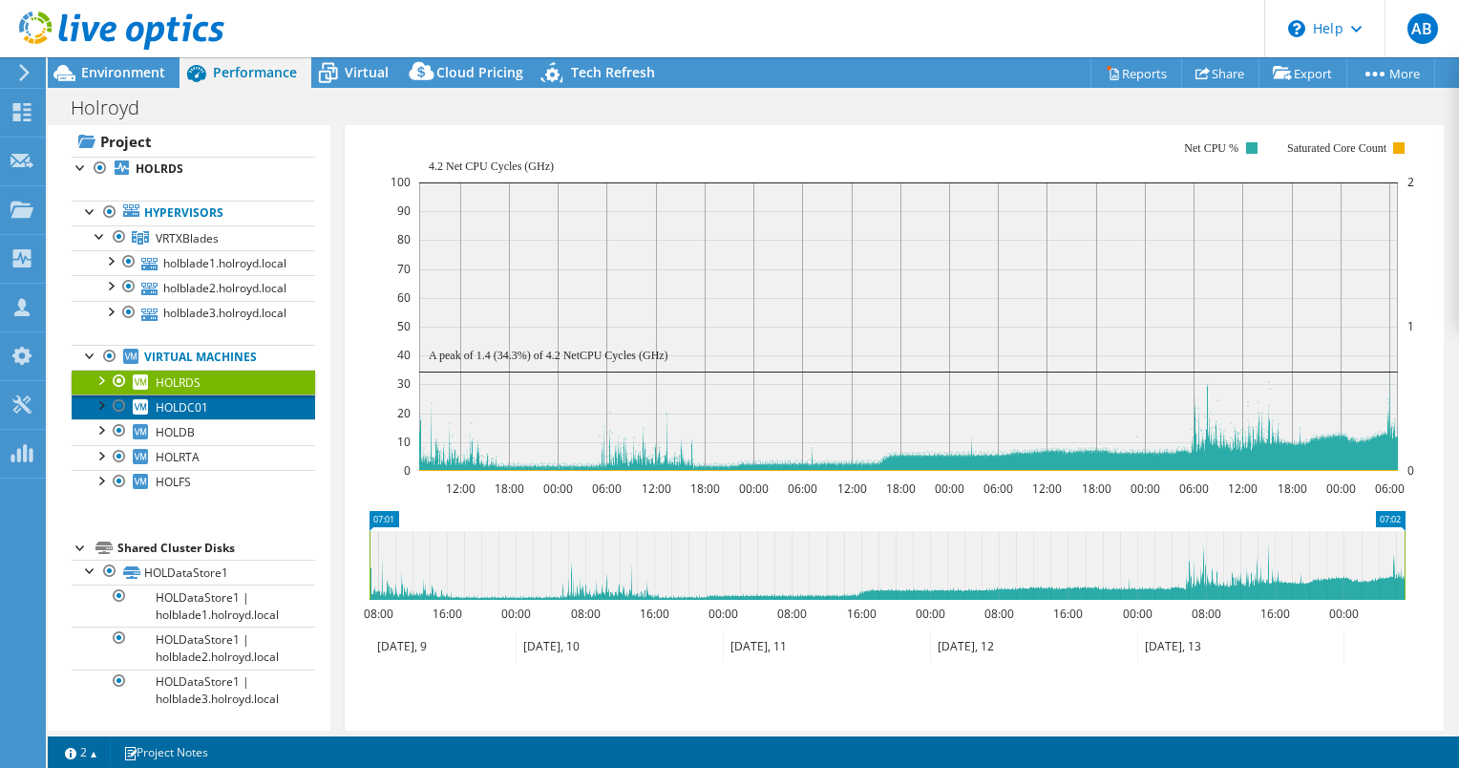
click at [189, 399] on span "HOLDC01" at bounding box center [182, 407] width 53 height 16
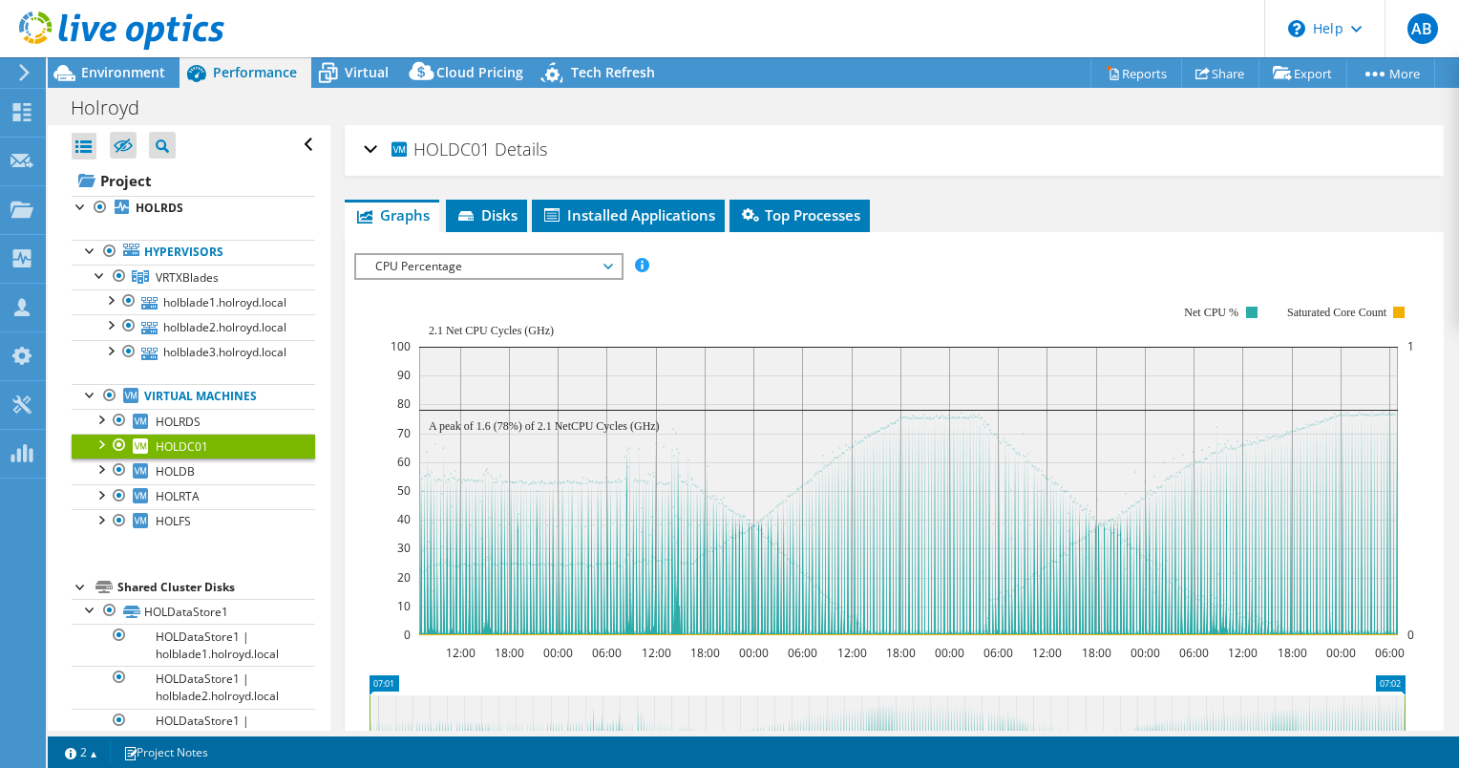
select select "USD"
click at [355, 69] on span "Virtual" at bounding box center [367, 72] width 44 height 18
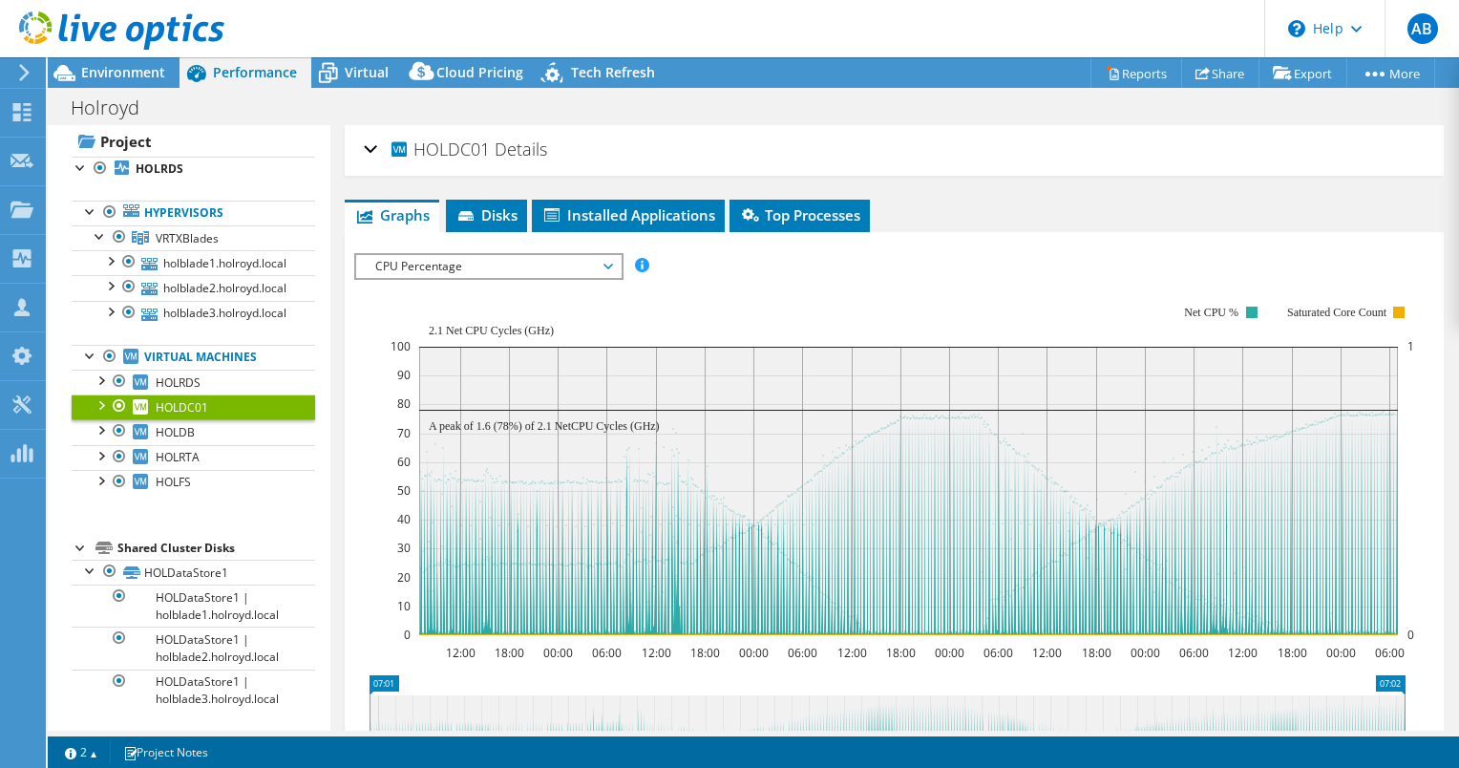
scroll to position [164, 0]
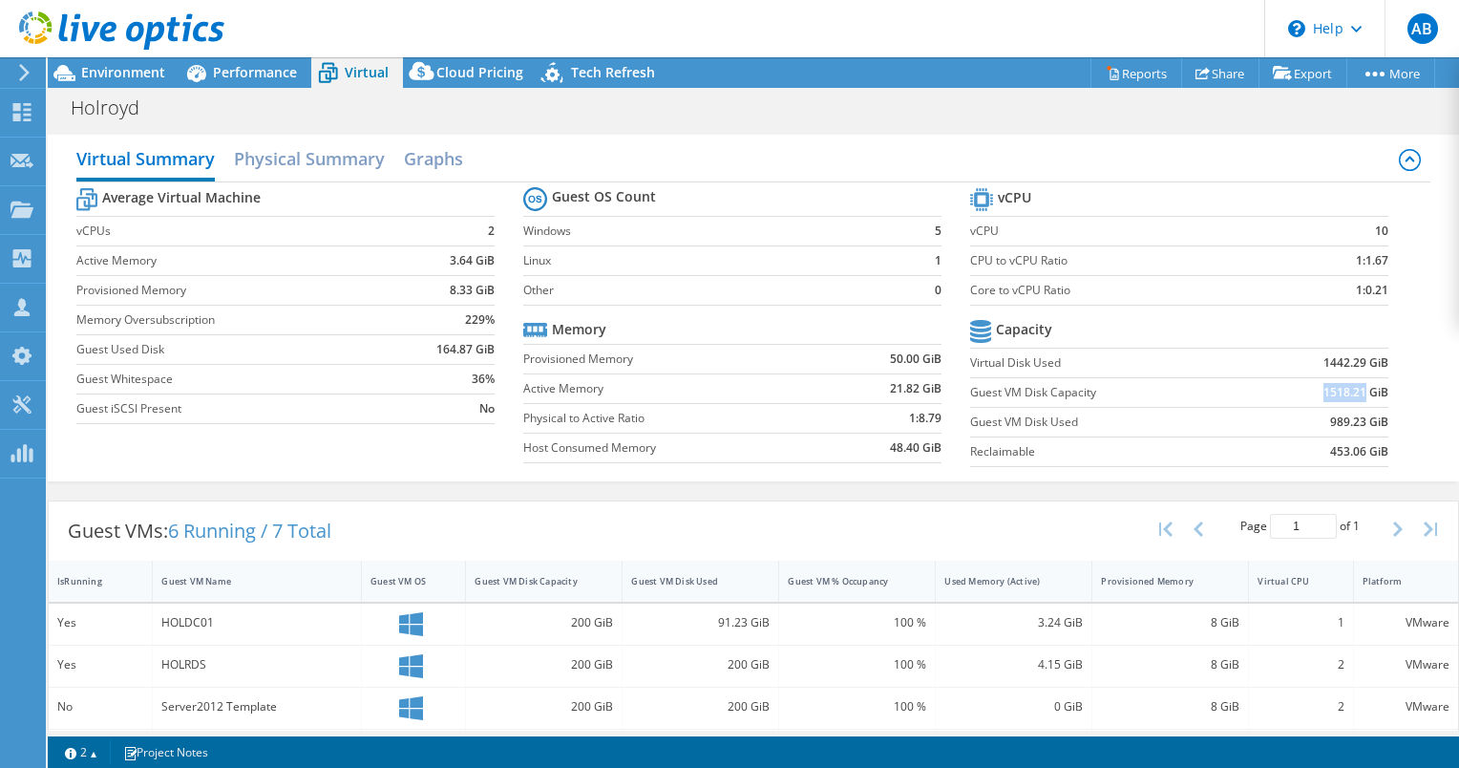
drag, startPoint x: 1305, startPoint y: 390, endPoint x: 1352, endPoint y: 395, distance: 47.1
click at [1352, 395] on td "1518.21 GiB" at bounding box center [1321, 392] width 136 height 30
copy b "1518.21"
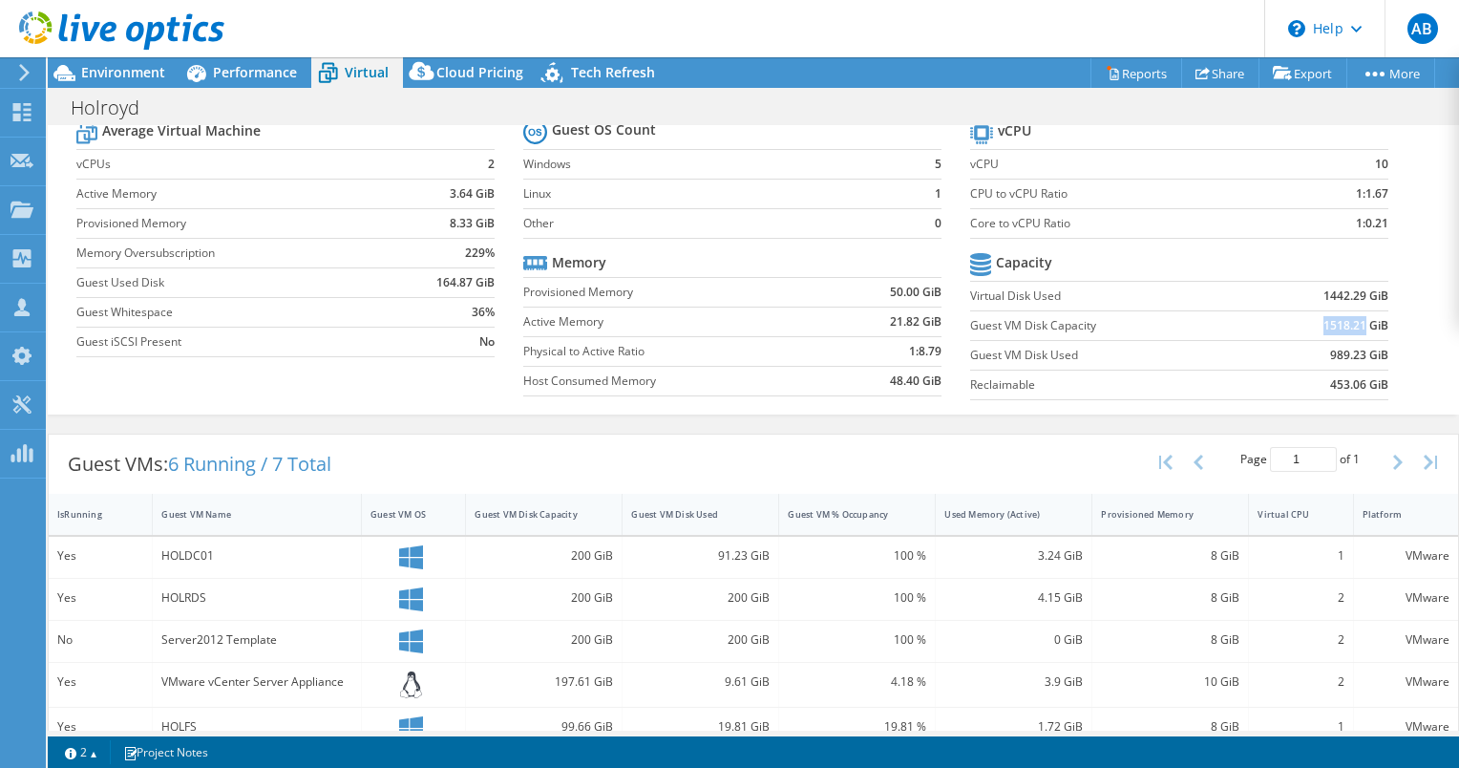
scroll to position [0, 0]
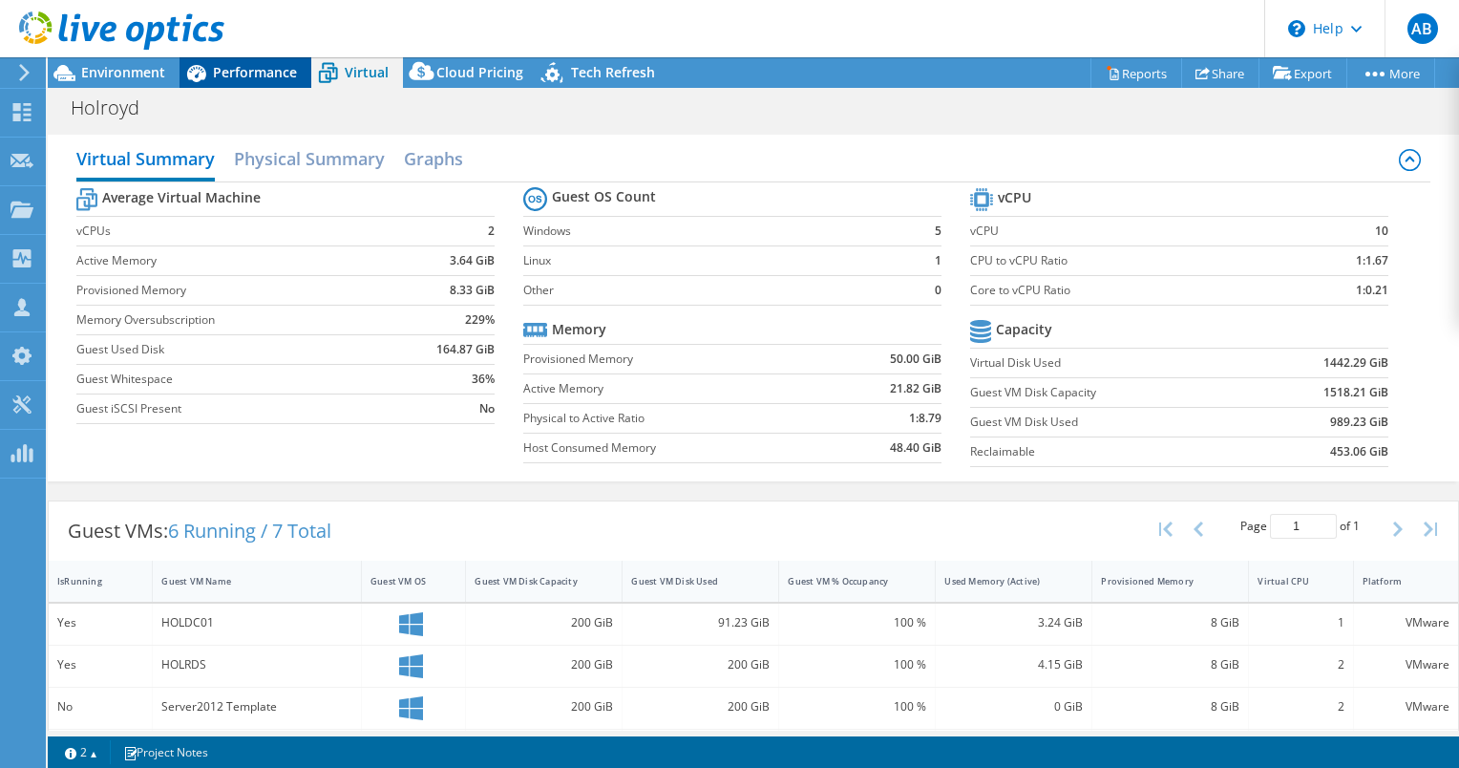
click at [256, 71] on span "Performance" at bounding box center [255, 72] width 84 height 18
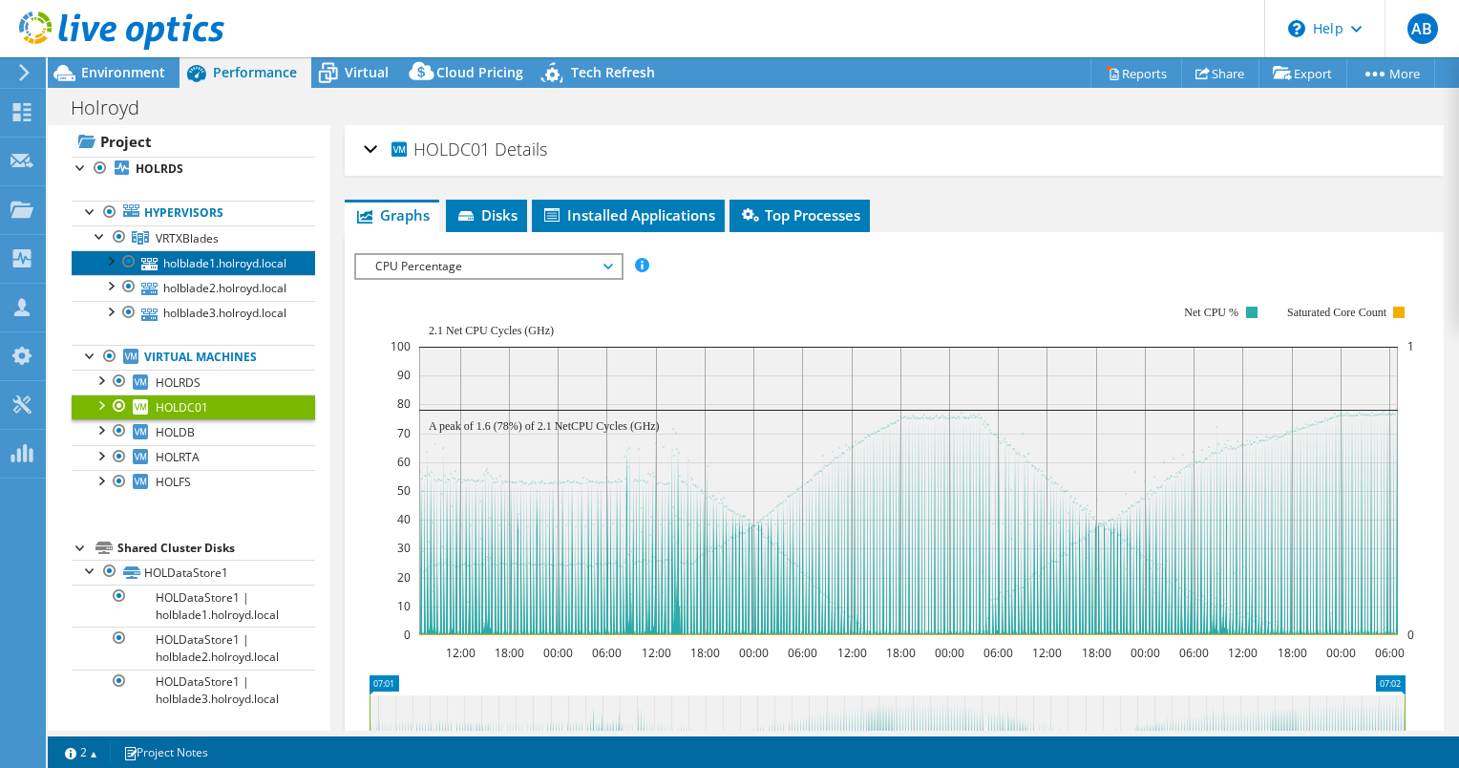
click at [192, 264] on link "holblade1.holroyd.local" at bounding box center [194, 262] width 244 height 25
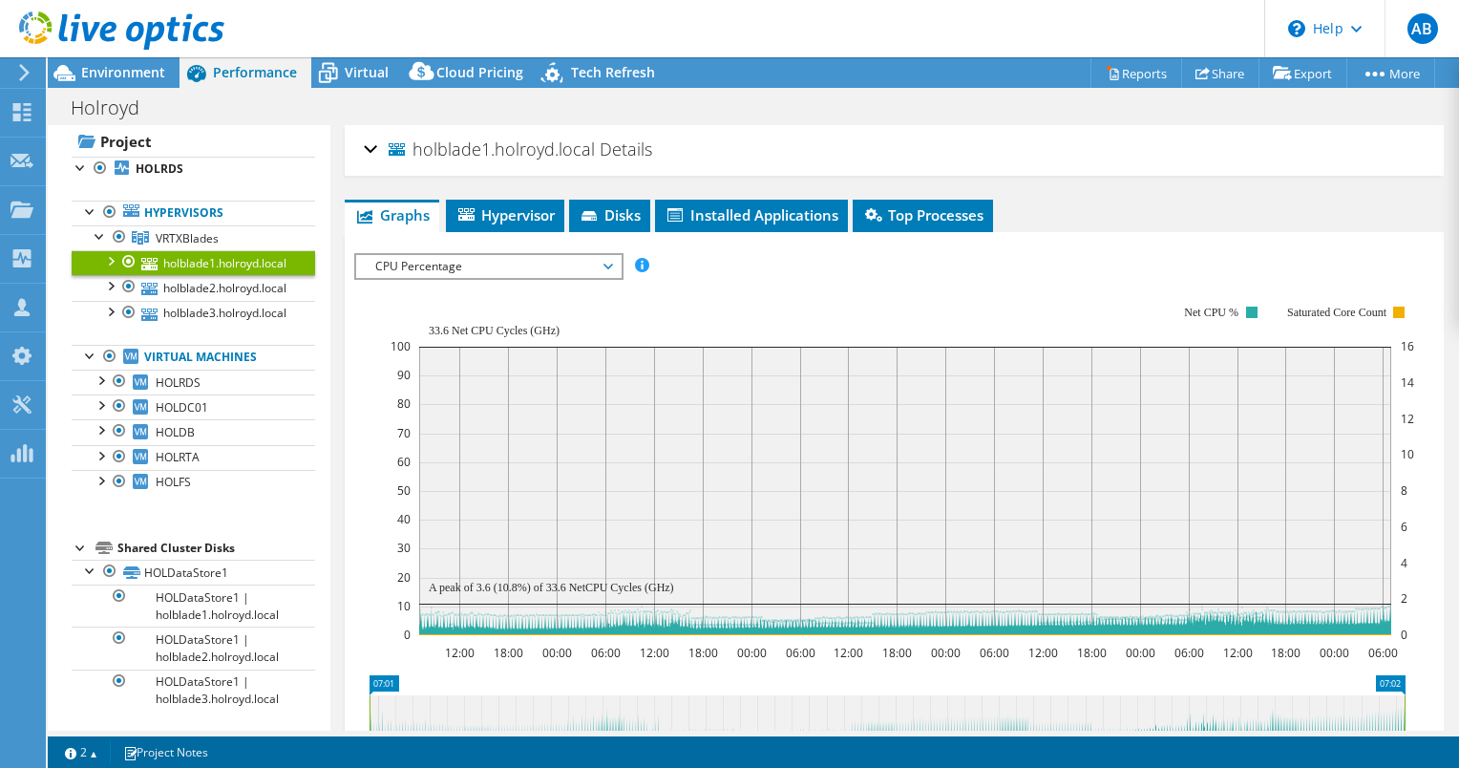
click at [111, 260] on div at bounding box center [109, 259] width 19 height 19
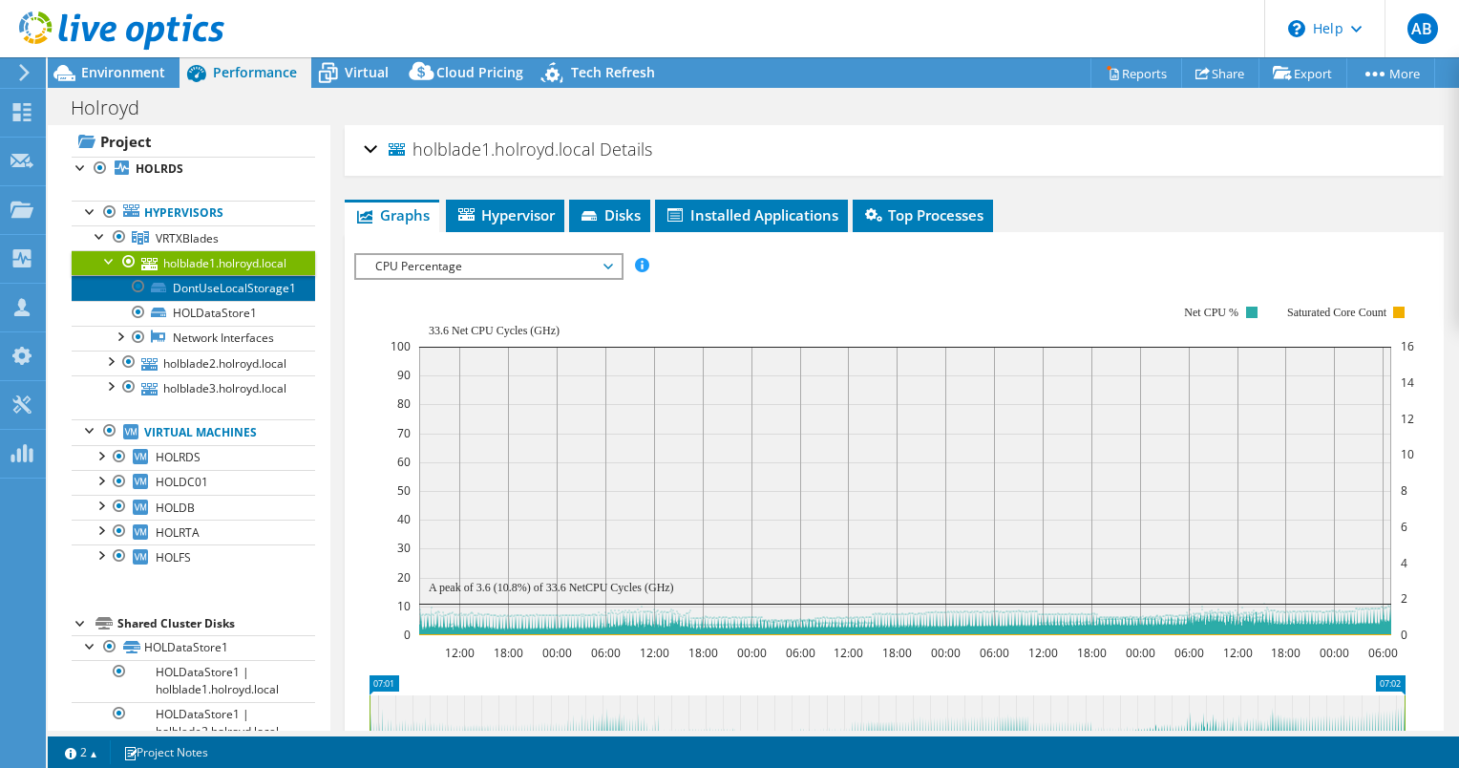
click at [233, 282] on link "DontUseLocalStorage1" at bounding box center [194, 287] width 244 height 25
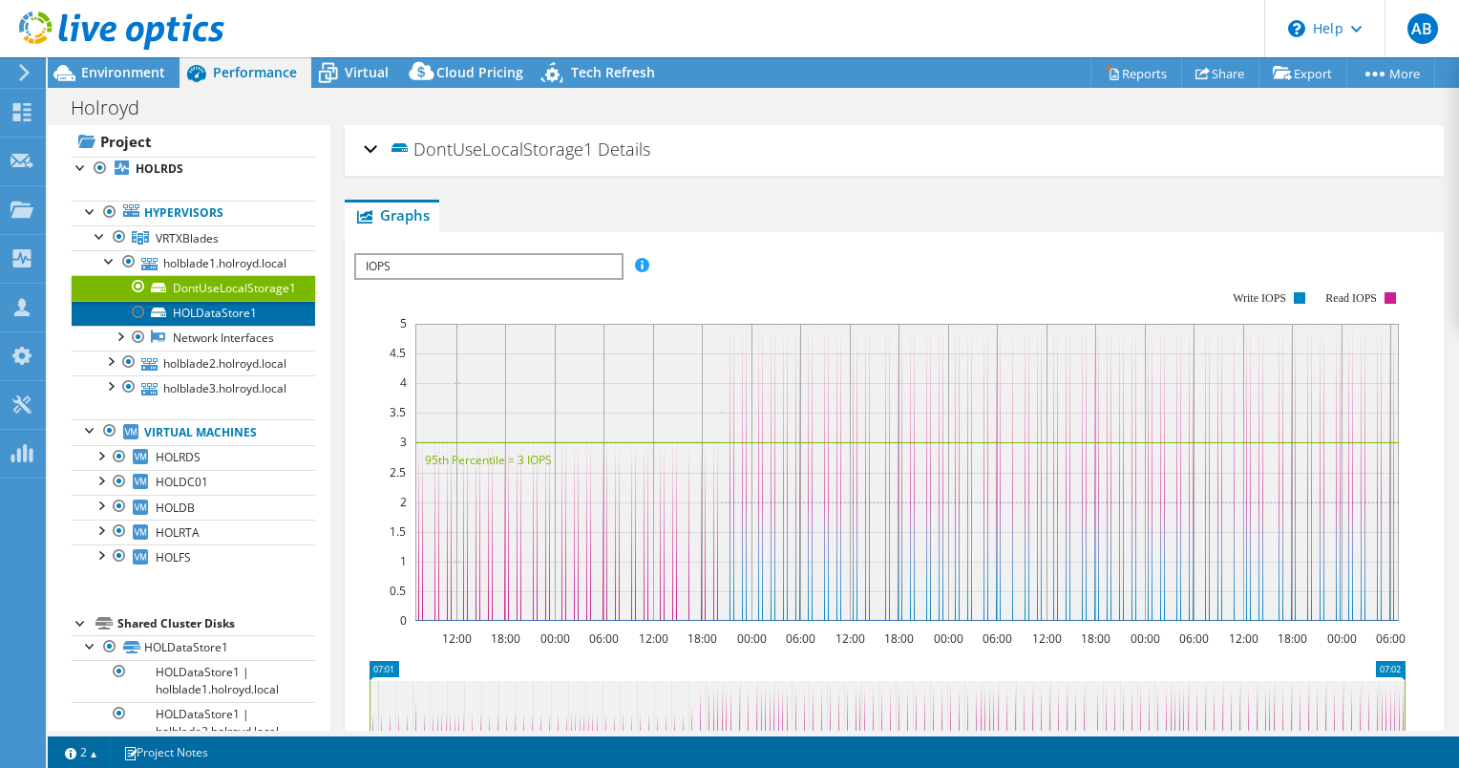
click at [222, 316] on link "HOLDataStore1" at bounding box center [194, 313] width 244 height 25
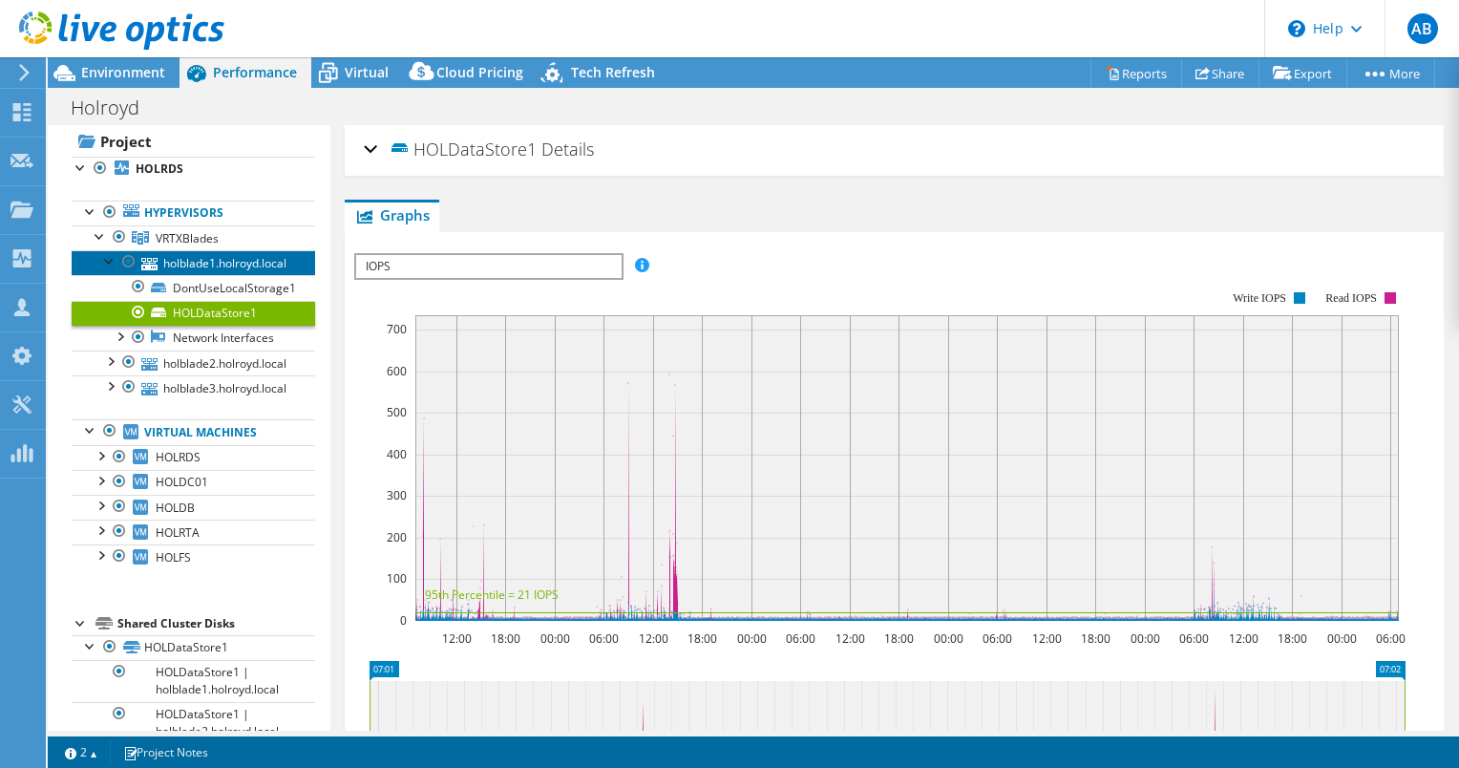
click at [192, 265] on link "holblade1.holroyd.local" at bounding box center [194, 262] width 244 height 25
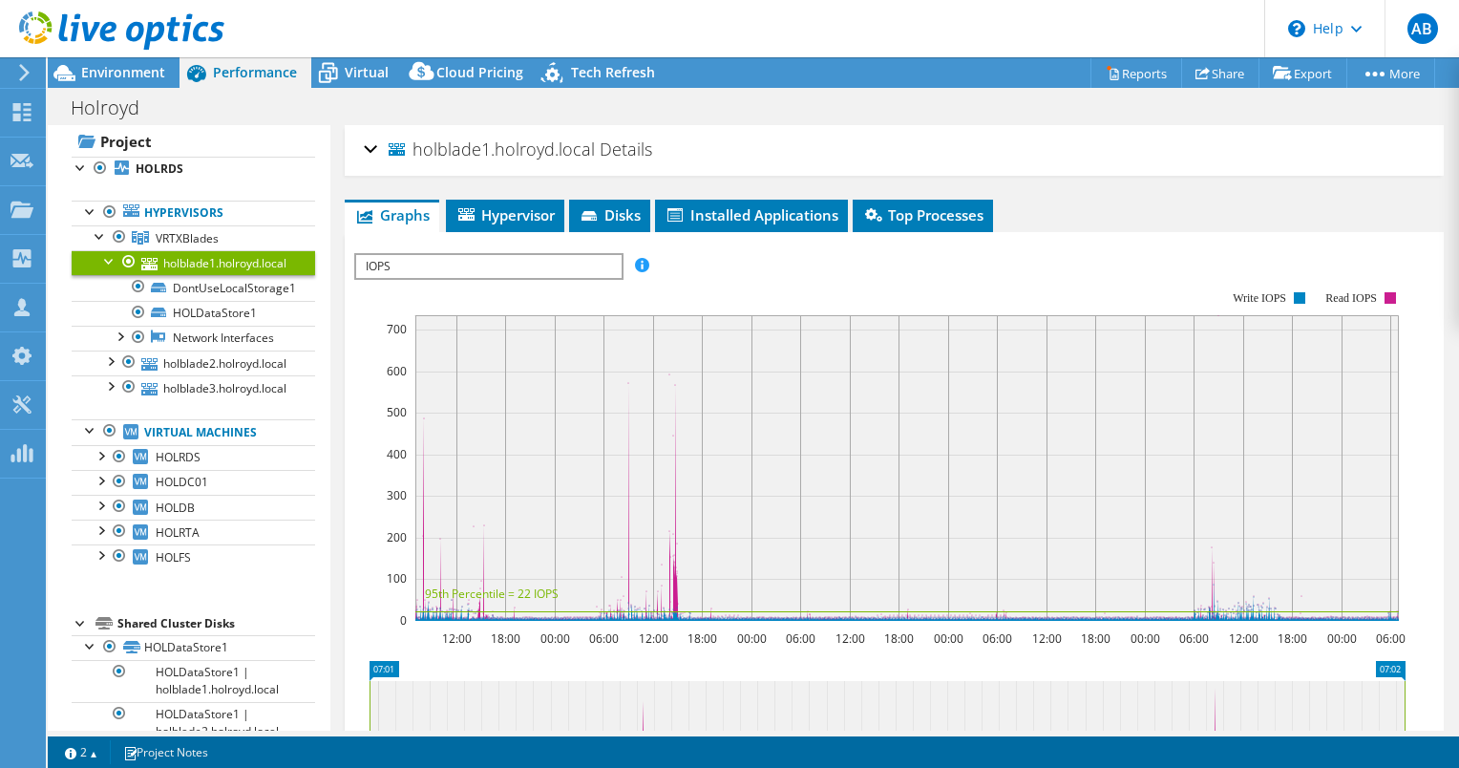
click at [521, 264] on span "IOPS" at bounding box center [488, 266] width 265 height 23
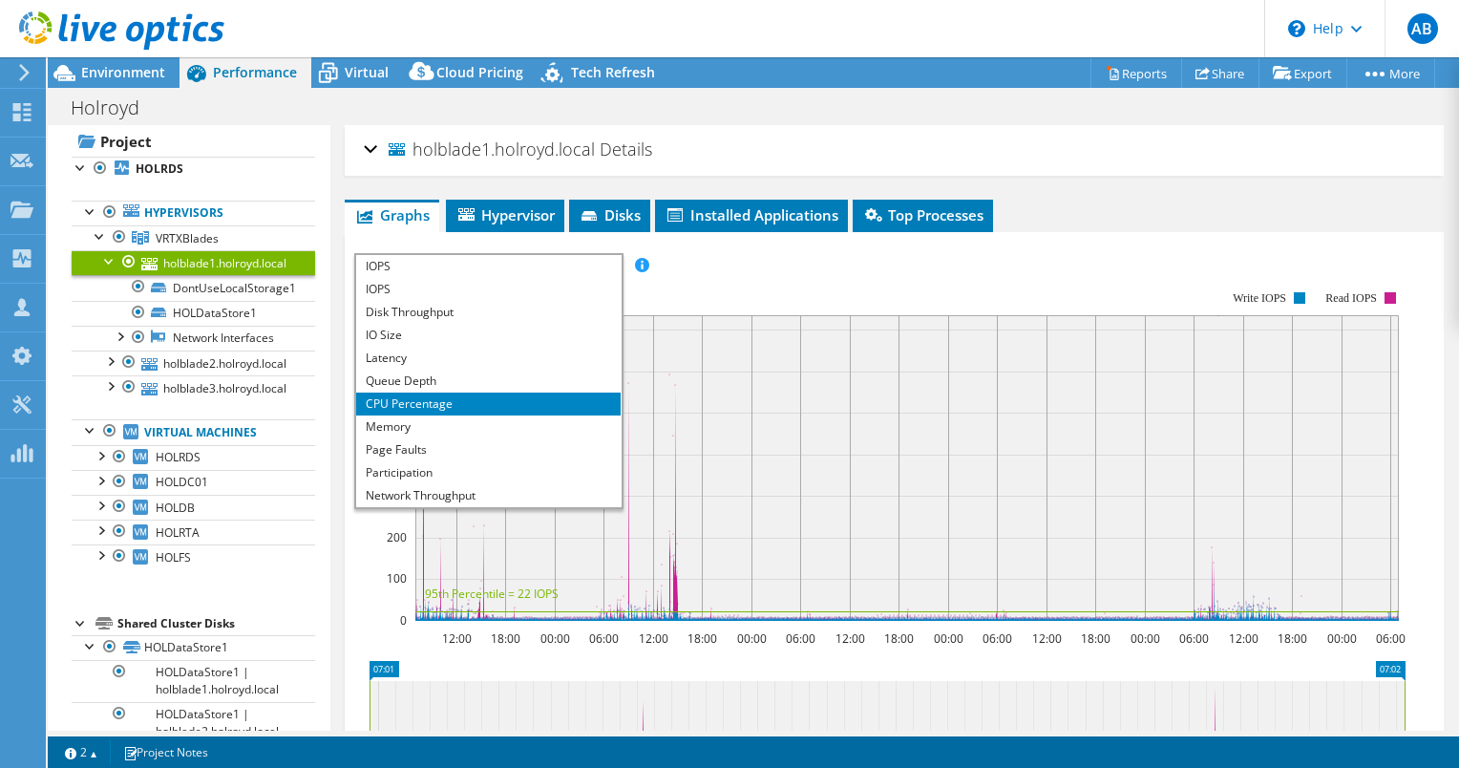
click at [688, 244] on div "IOPS Disk Throughput IO Size Latency Queue Depth CPU Percentage Memory Page Fau…" at bounding box center [894, 575] width 1080 height 662
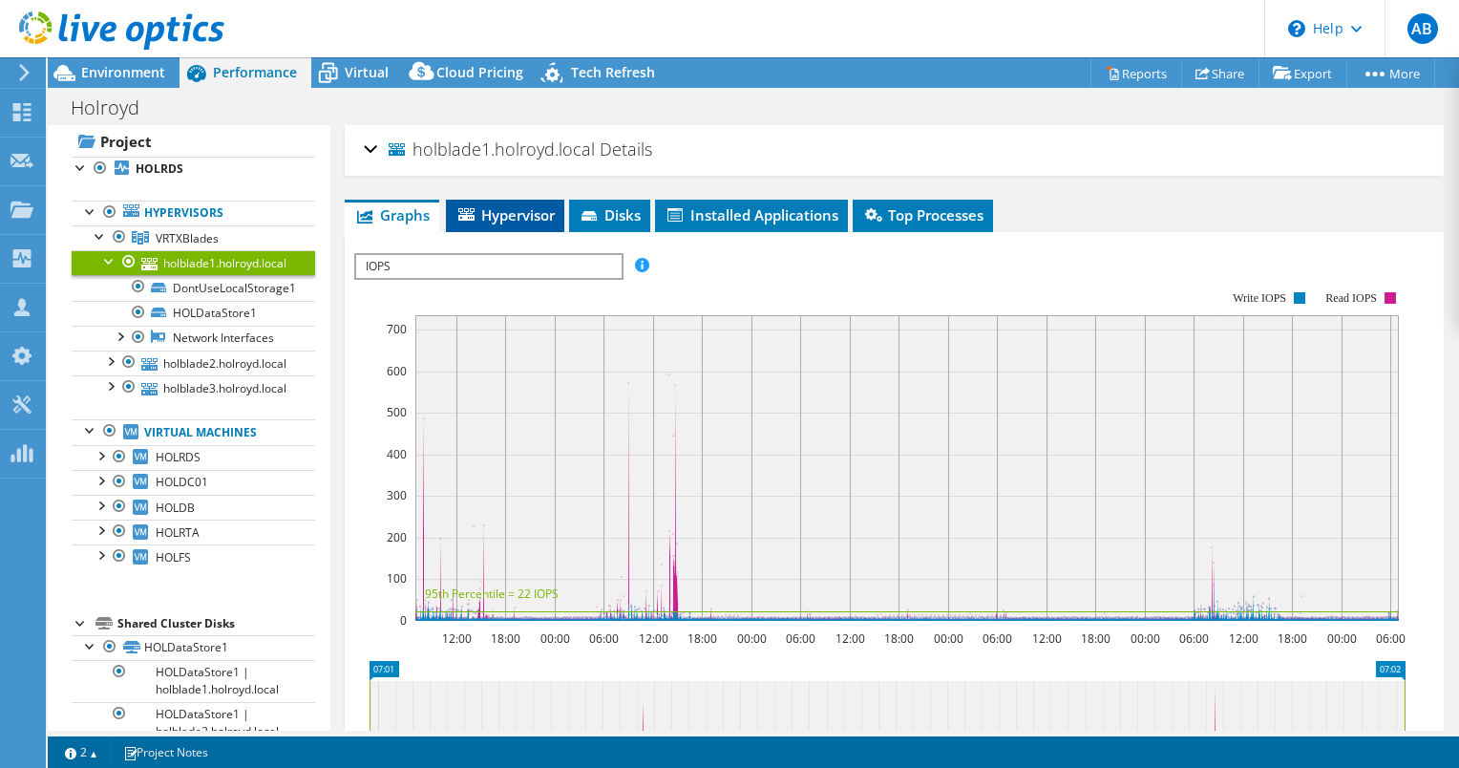
click at [520, 202] on li "Hypervisor" at bounding box center [505, 216] width 118 height 32
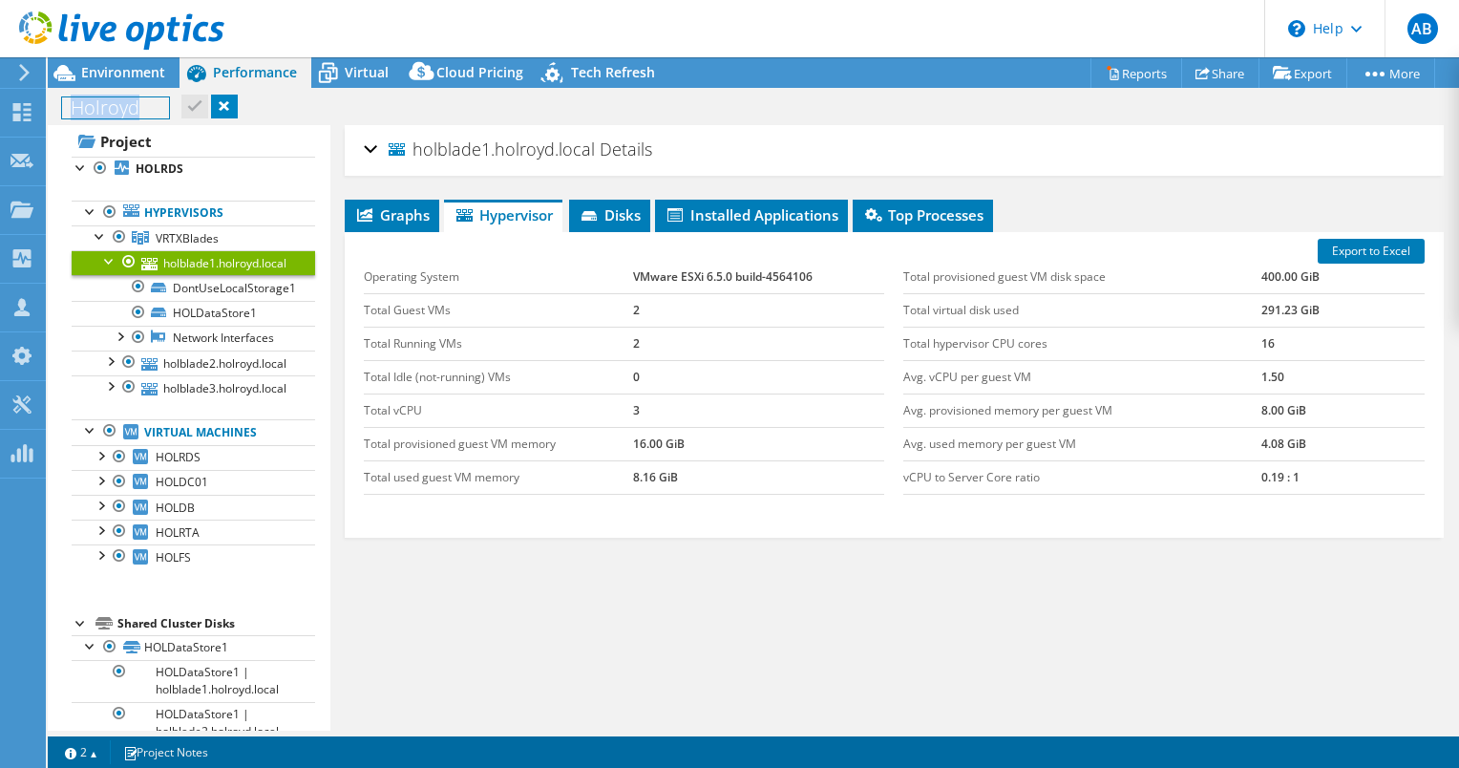
drag, startPoint x: 153, startPoint y: 111, endPoint x: 70, endPoint y: 111, distance: 83.1
click at [70, 111] on h1 "Holroyd" at bounding box center [115, 107] width 107 height 21
copy h1 "Holroyd"
click at [392, 216] on span "Graphs" at bounding box center [391, 214] width 75 height 19
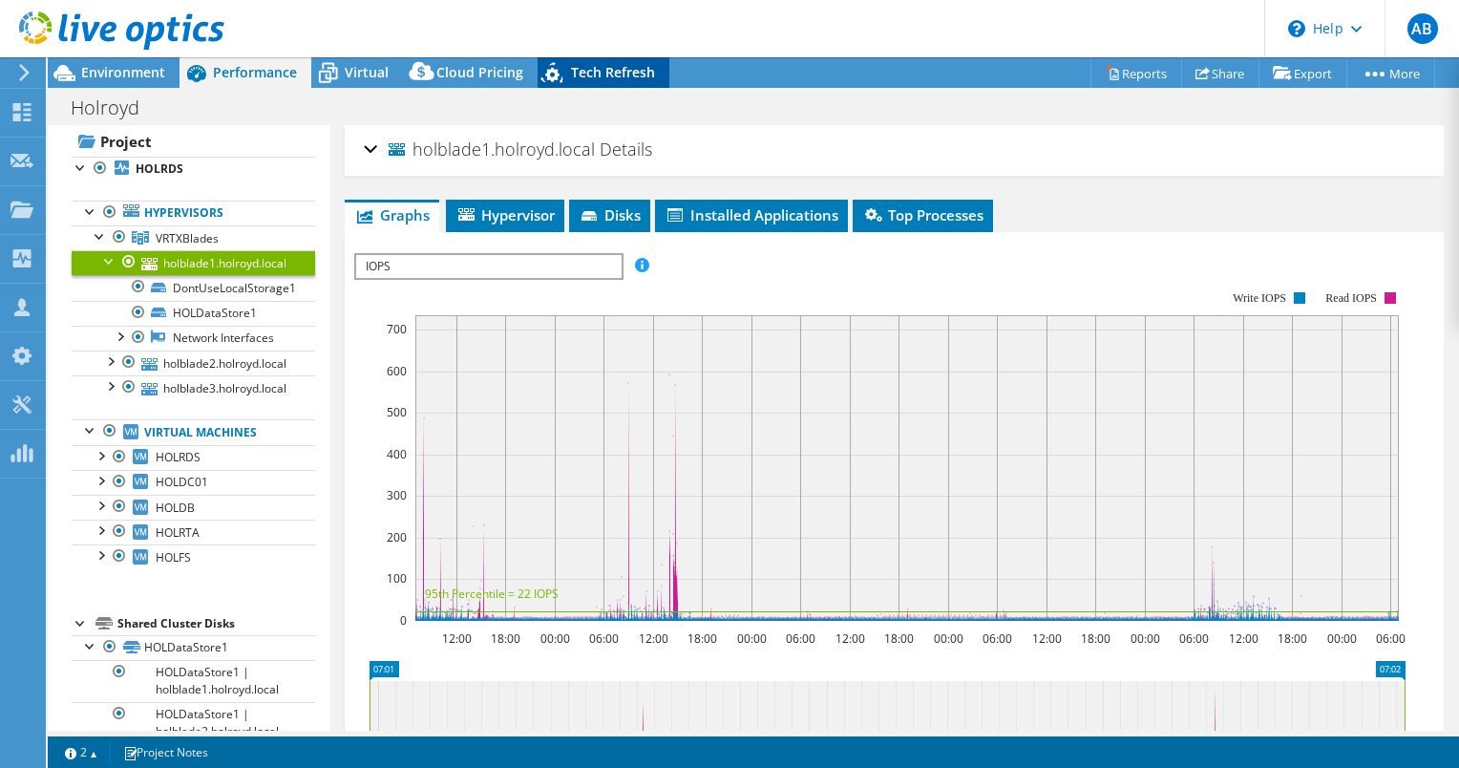
click at [620, 74] on span "Tech Refresh" at bounding box center [613, 72] width 84 height 18
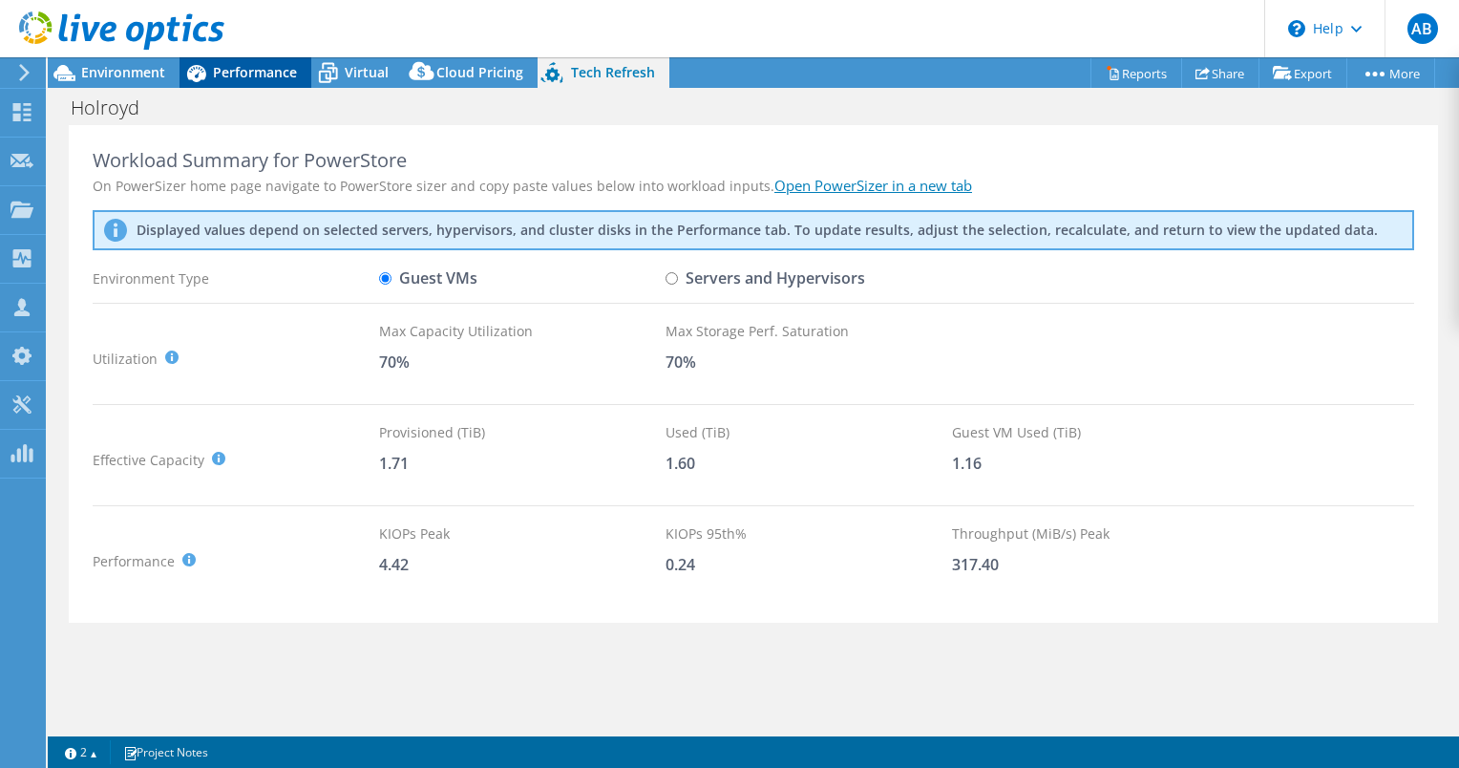
click at [250, 69] on span "Performance" at bounding box center [255, 72] width 84 height 18
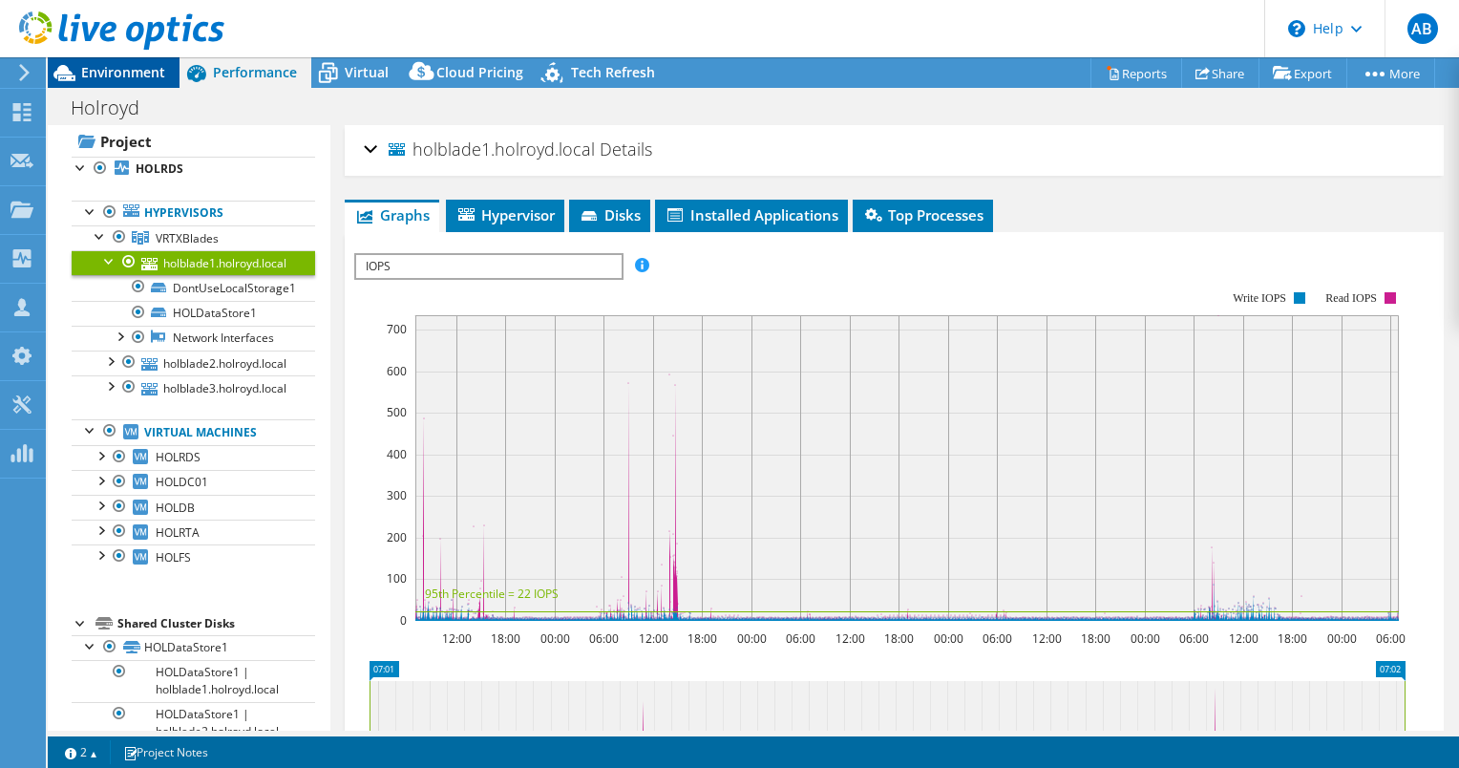
click at [111, 68] on span "Environment" at bounding box center [123, 72] width 84 height 18
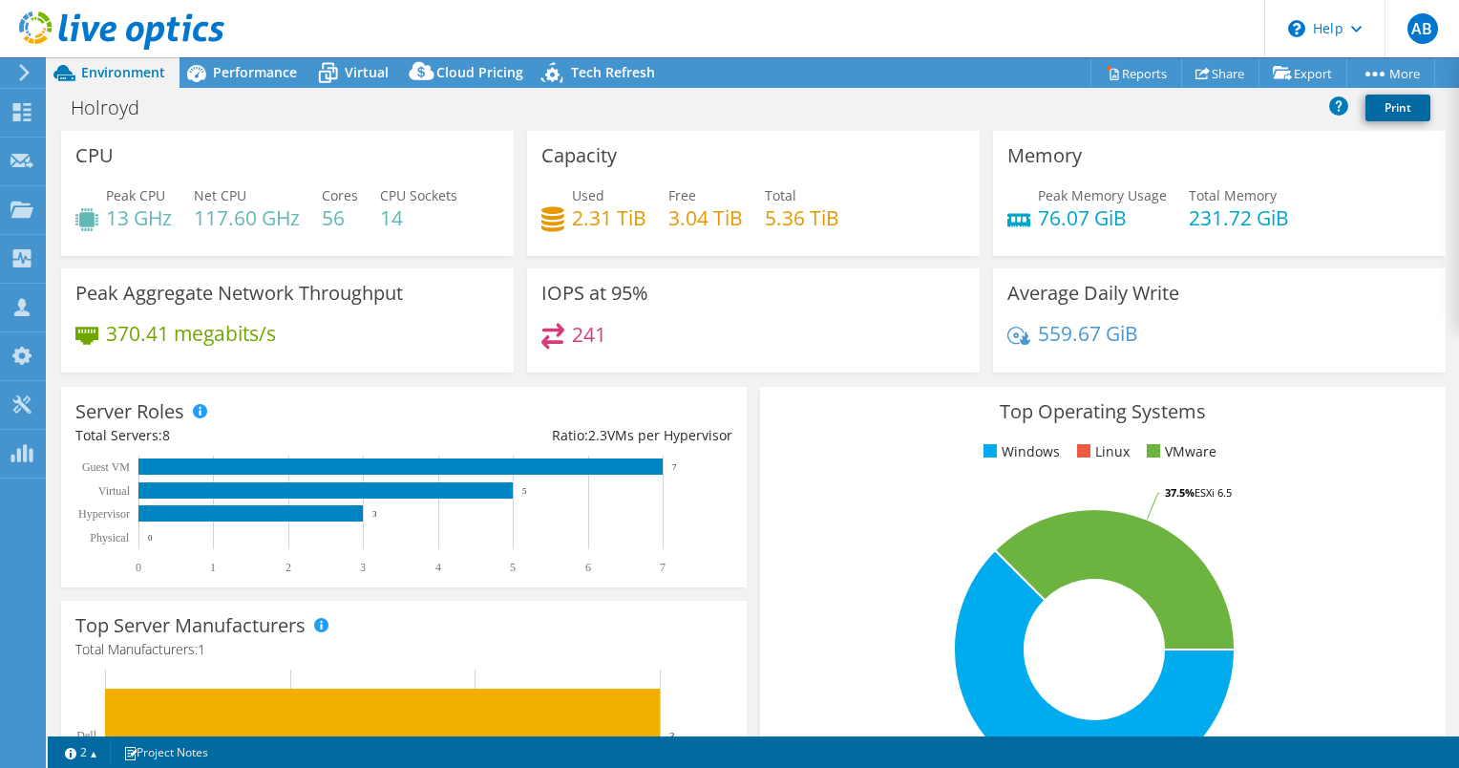
click at [1398, 107] on link "Print" at bounding box center [1398, 108] width 65 height 27
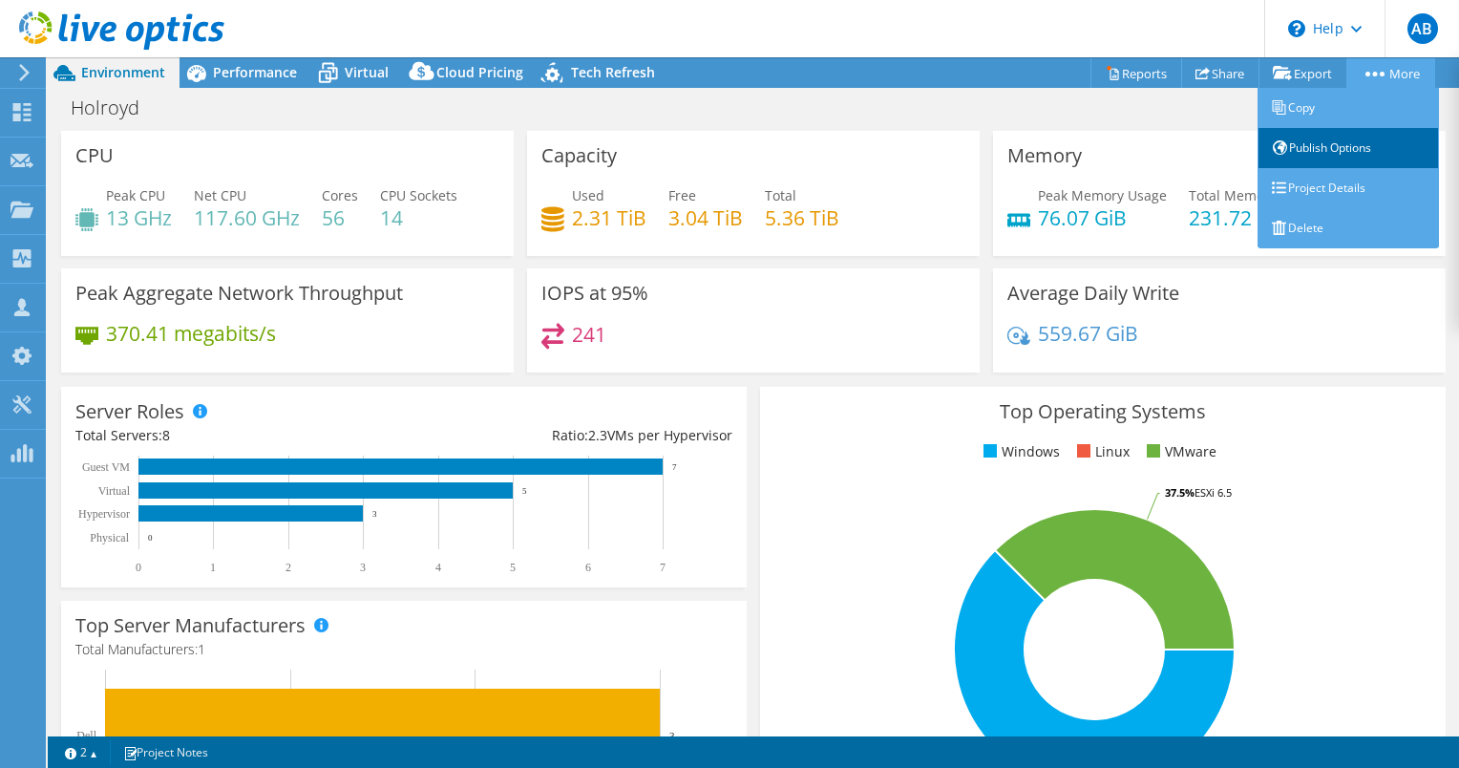
click at [1341, 148] on link "Publish Options" at bounding box center [1348, 148] width 181 height 40
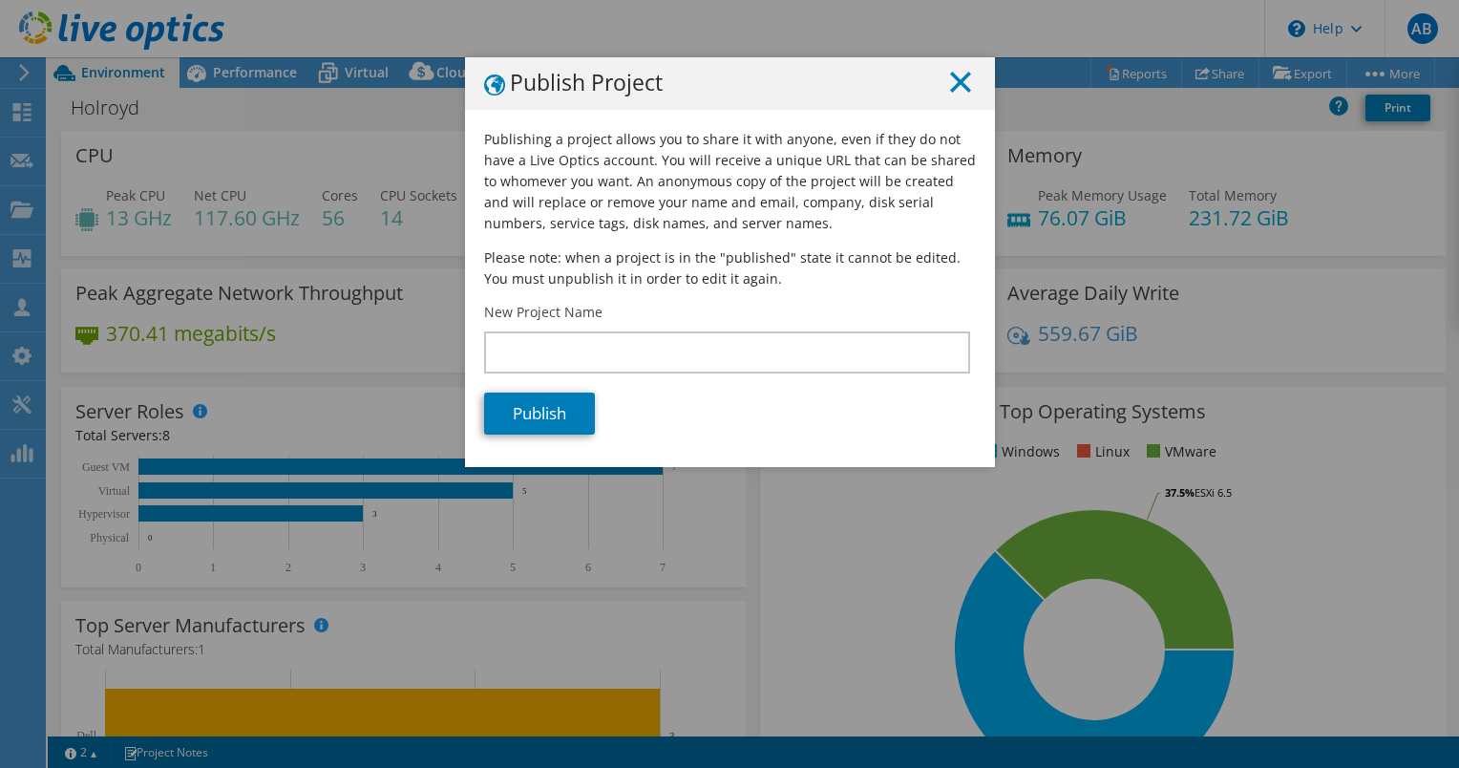
click at [957, 88] on line at bounding box center [960, 82] width 19 height 19
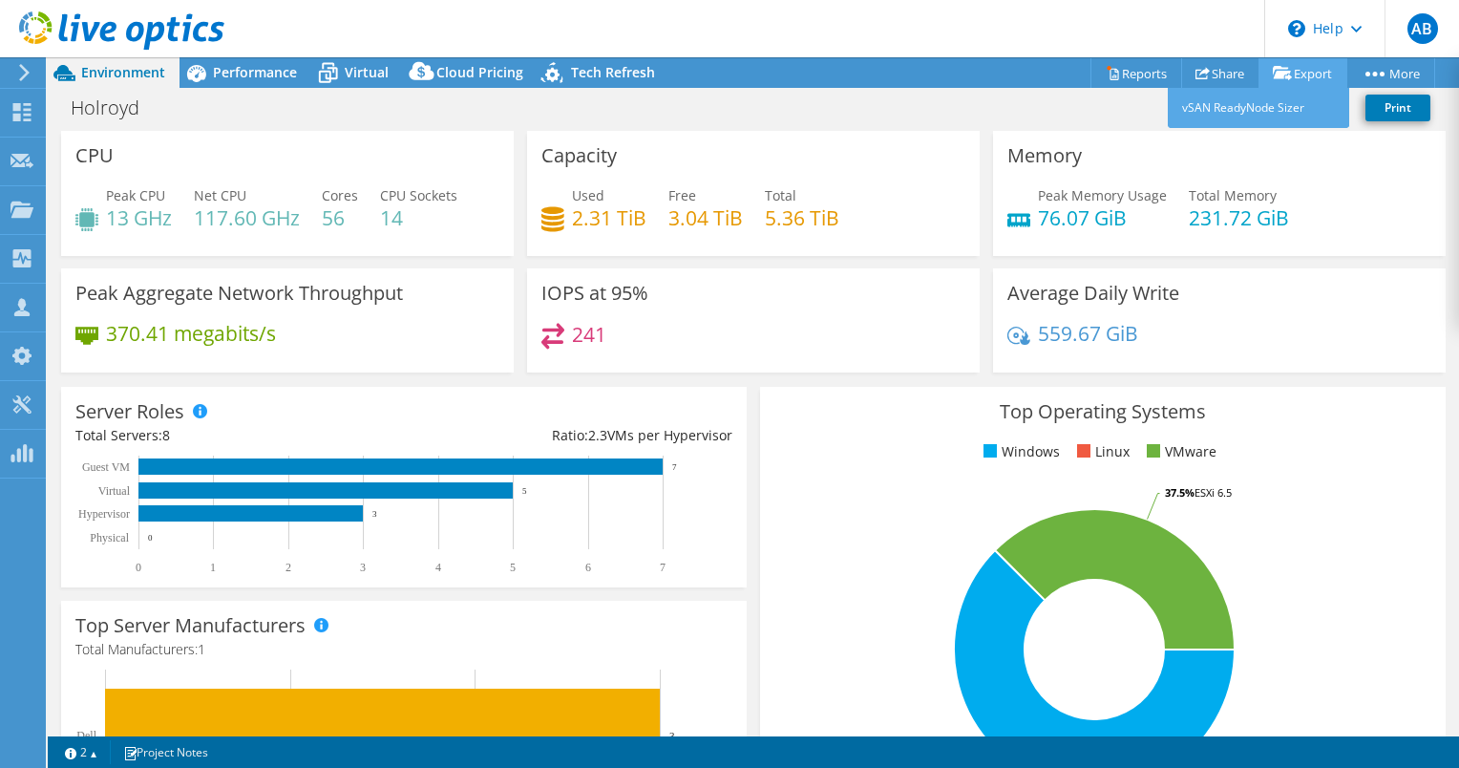
click at [1291, 67] on link "Export" at bounding box center [1303, 73] width 89 height 30
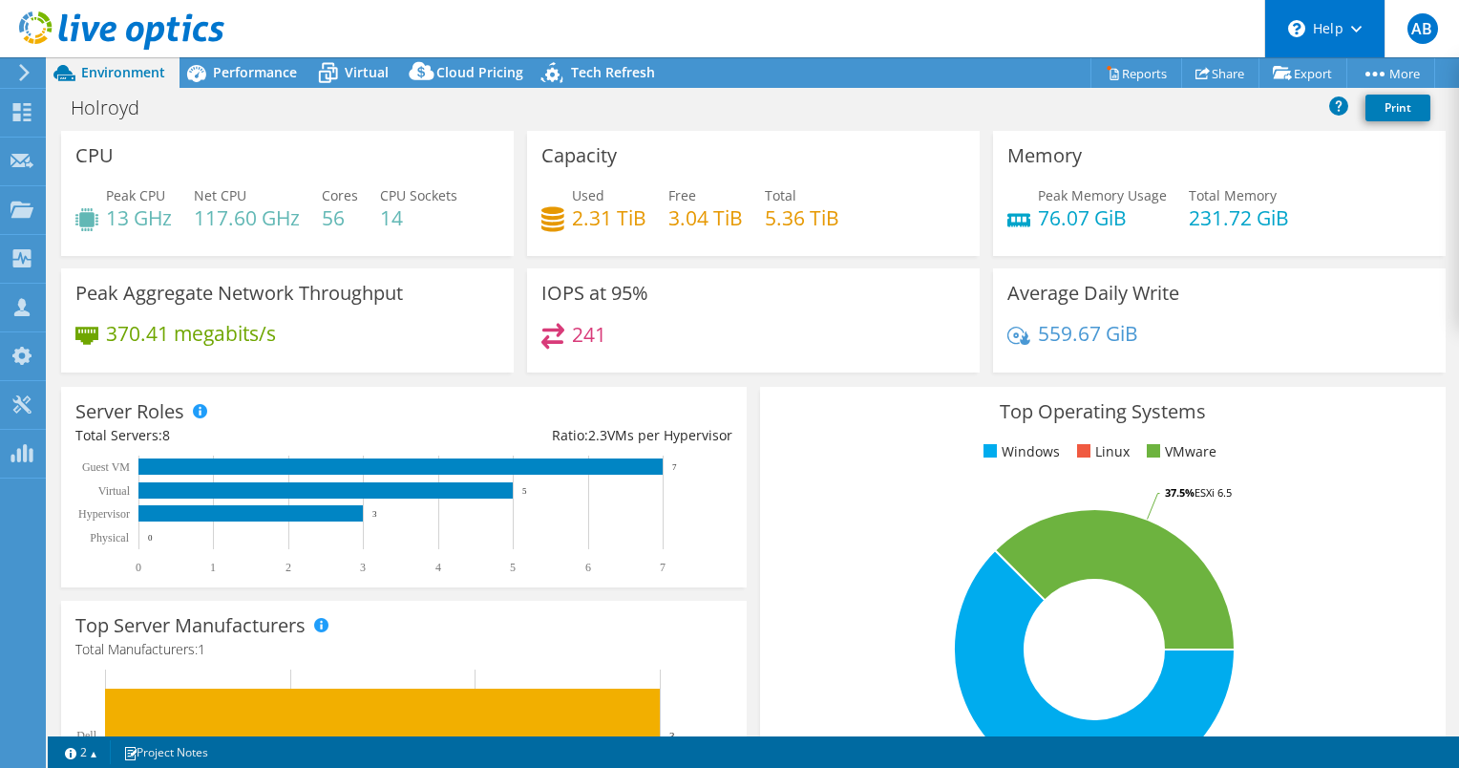
click at [1353, 37] on div "\n Help" at bounding box center [1324, 28] width 120 height 57
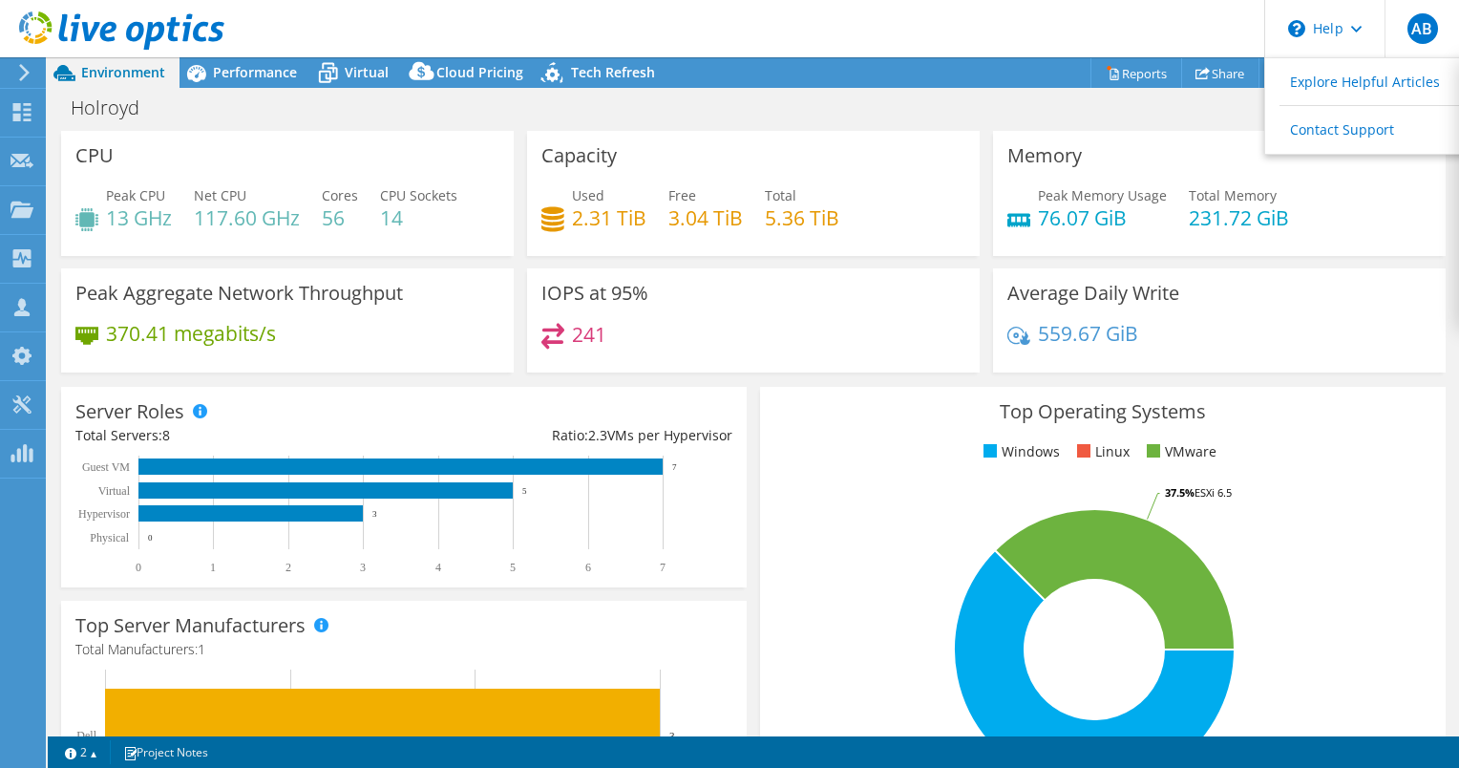
click at [1401, 200] on div "Peak Memory Usage 76.07 GiB Total Memory 231.72 GiB" at bounding box center [1219, 216] width 424 height 62
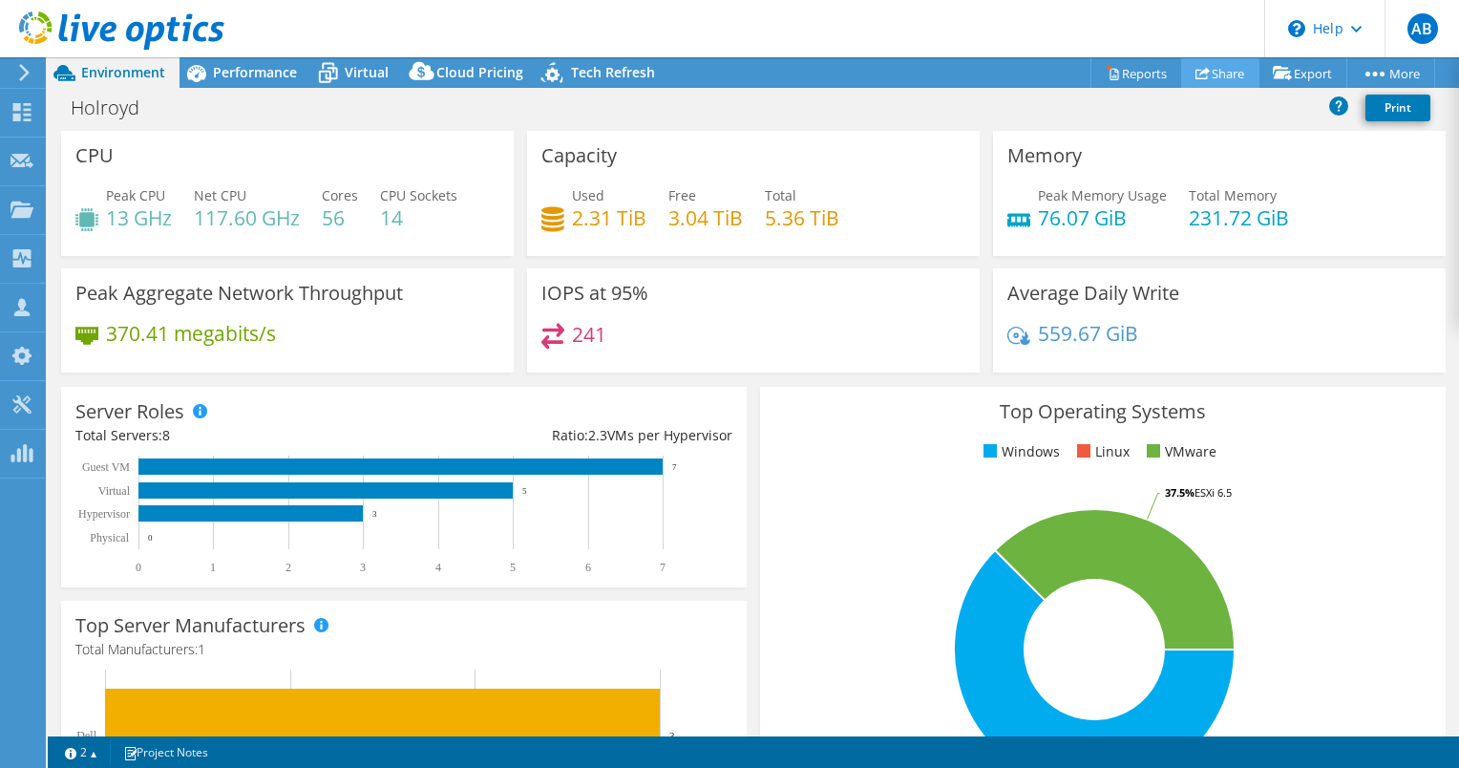
click at [1214, 73] on link "Share" at bounding box center [1220, 73] width 78 height 30
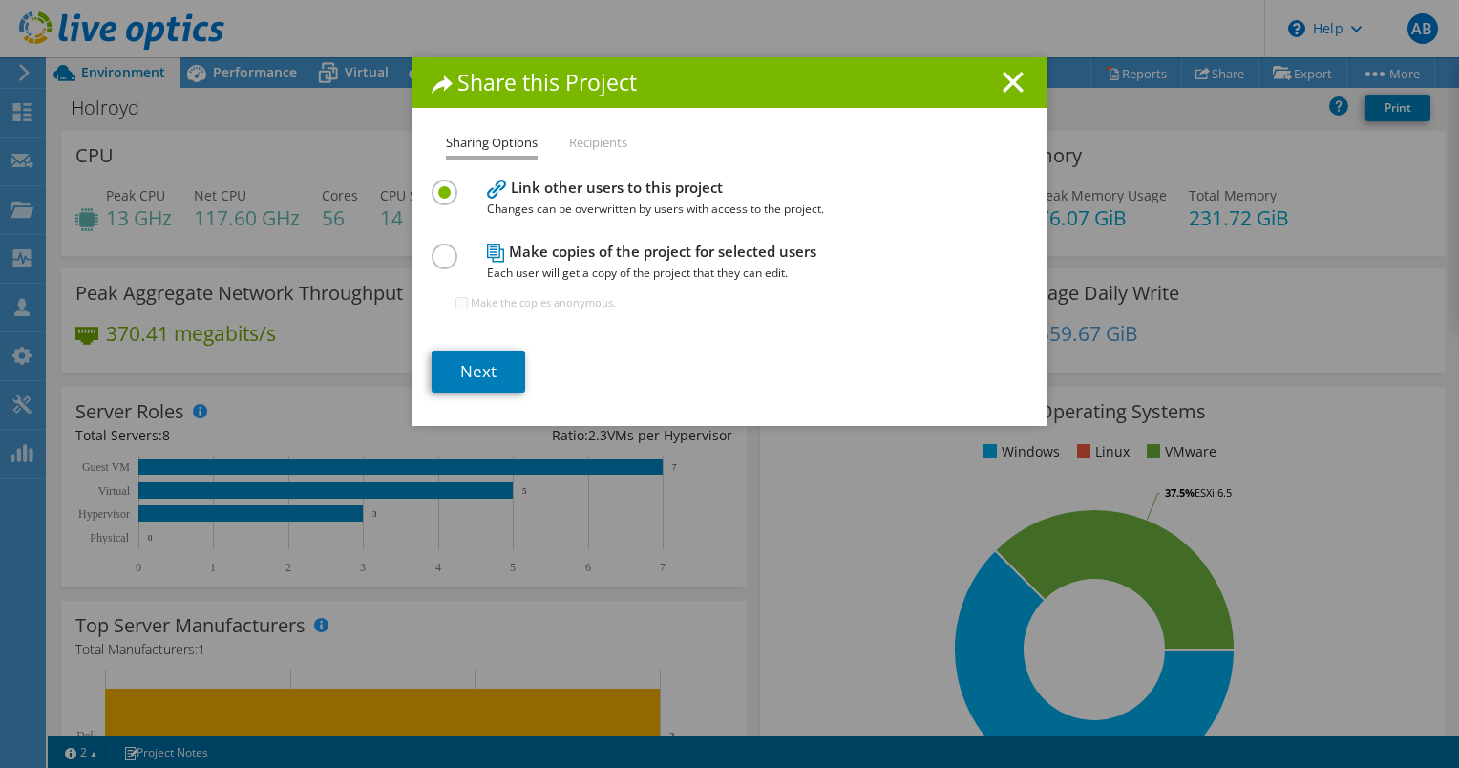
click at [443, 248] on label at bounding box center [448, 246] width 33 height 5
click at [0, 0] on input "radio" at bounding box center [0, 0] width 0 height 0
click at [485, 360] on link "Next" at bounding box center [479, 371] width 94 height 42
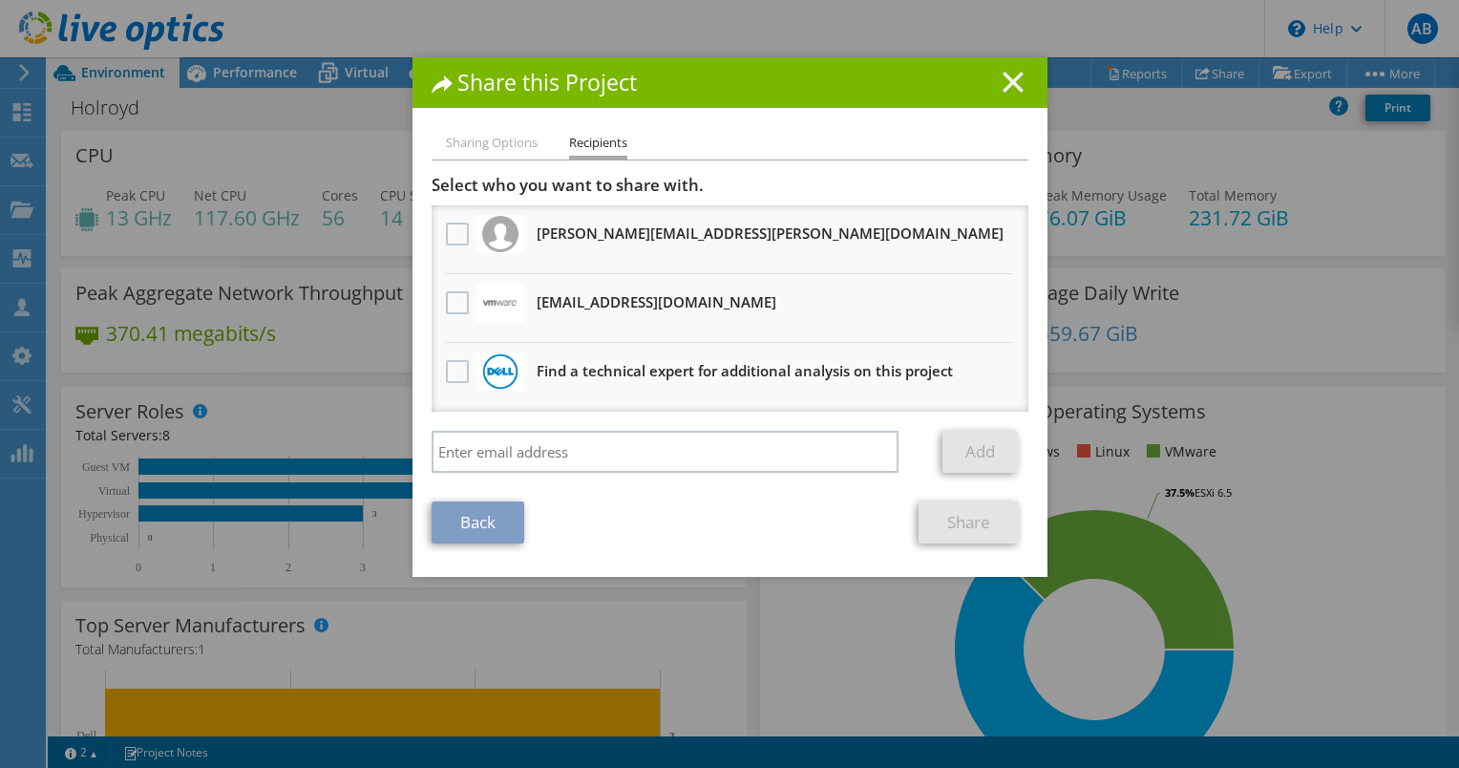
click at [1004, 81] on line at bounding box center [1013, 82] width 19 height 19
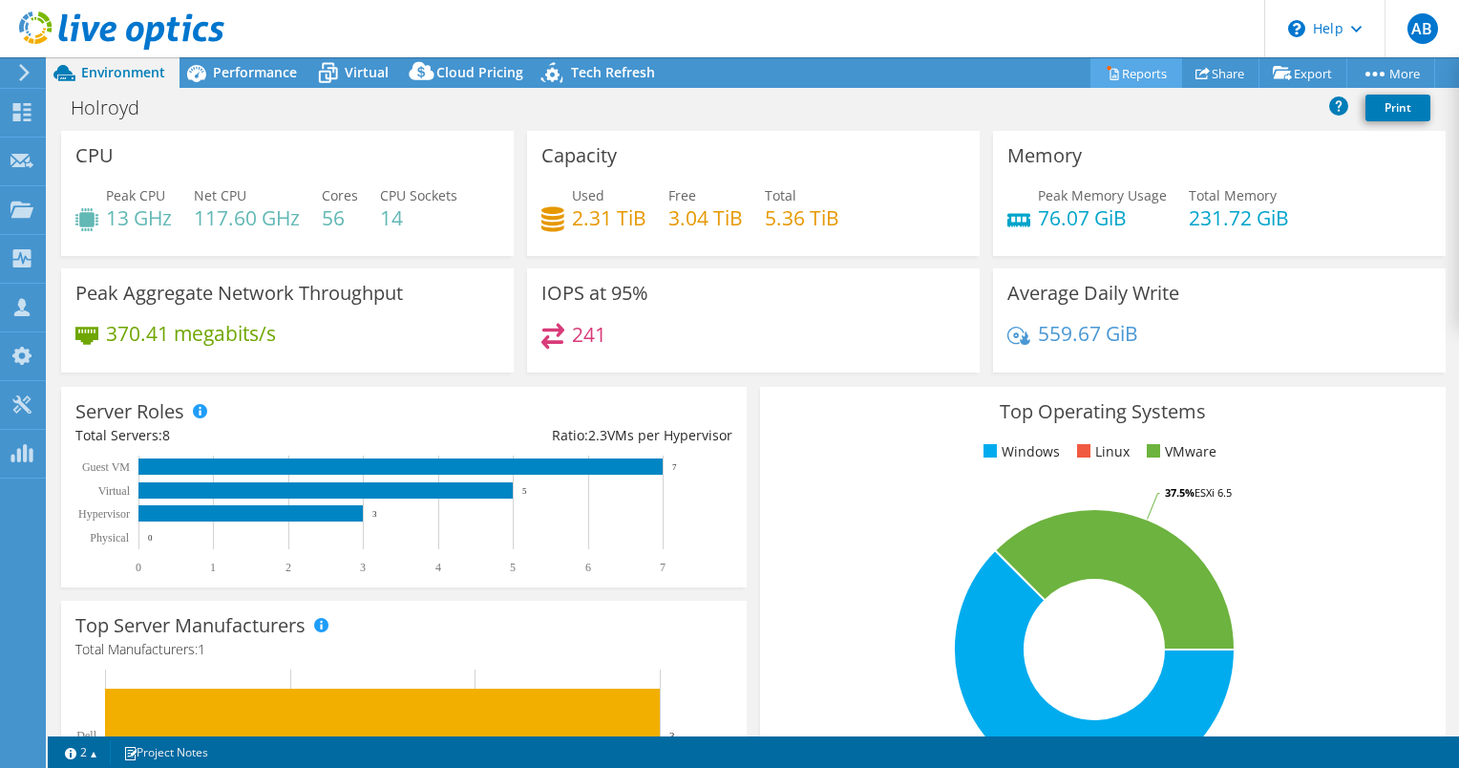
click at [1130, 69] on link "Reports" at bounding box center [1137, 73] width 92 height 30
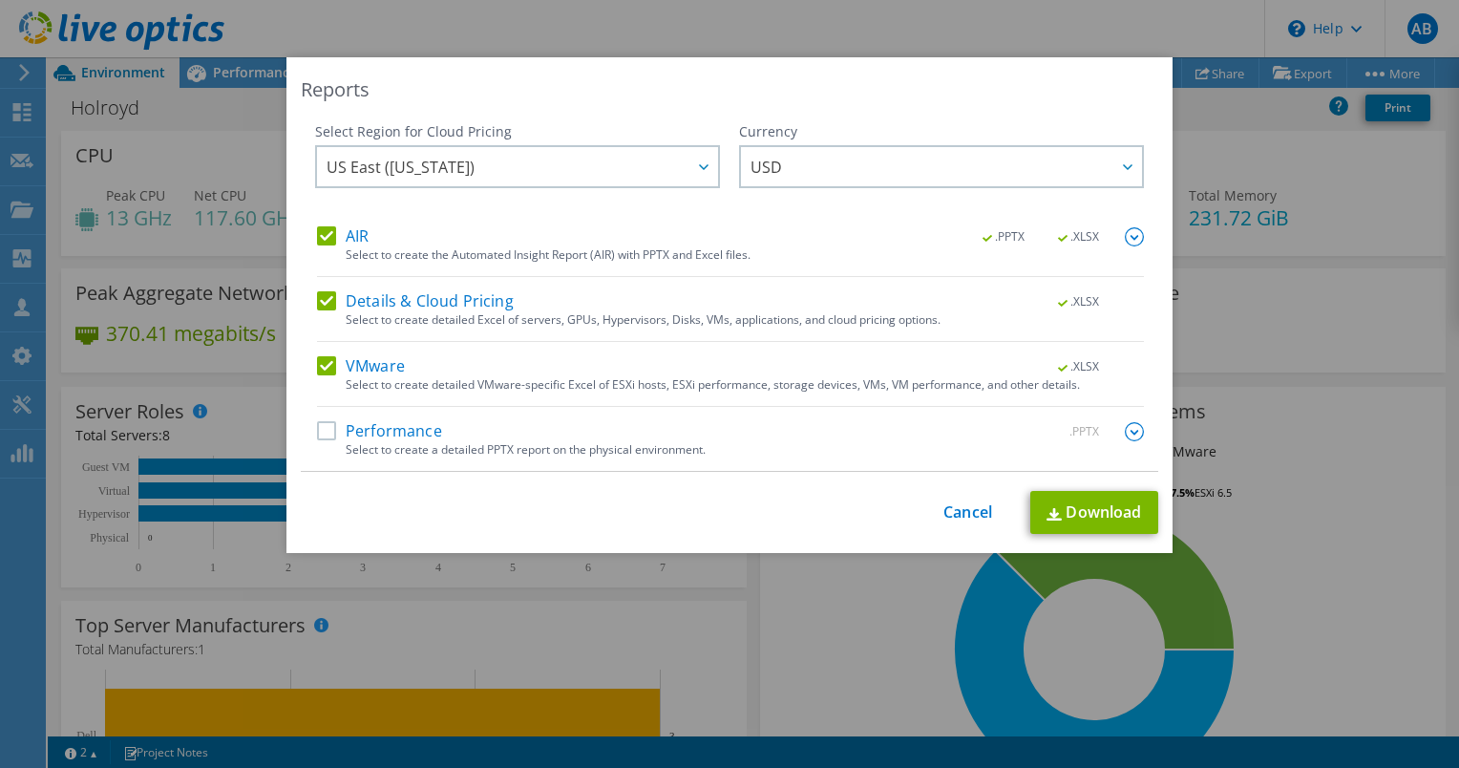
click at [321, 294] on label "Details & Cloud Pricing" at bounding box center [415, 301] width 197 height 19
click at [0, 0] on input "Details & Cloud Pricing" at bounding box center [0, 0] width 0 height 0
click at [322, 367] on label "VMware" at bounding box center [361, 366] width 88 height 19
click at [0, 0] on input "VMware" at bounding box center [0, 0] width 0 height 0
click at [1115, 238] on div ".PPTX .XLSX" at bounding box center [1052, 237] width 184 height 21
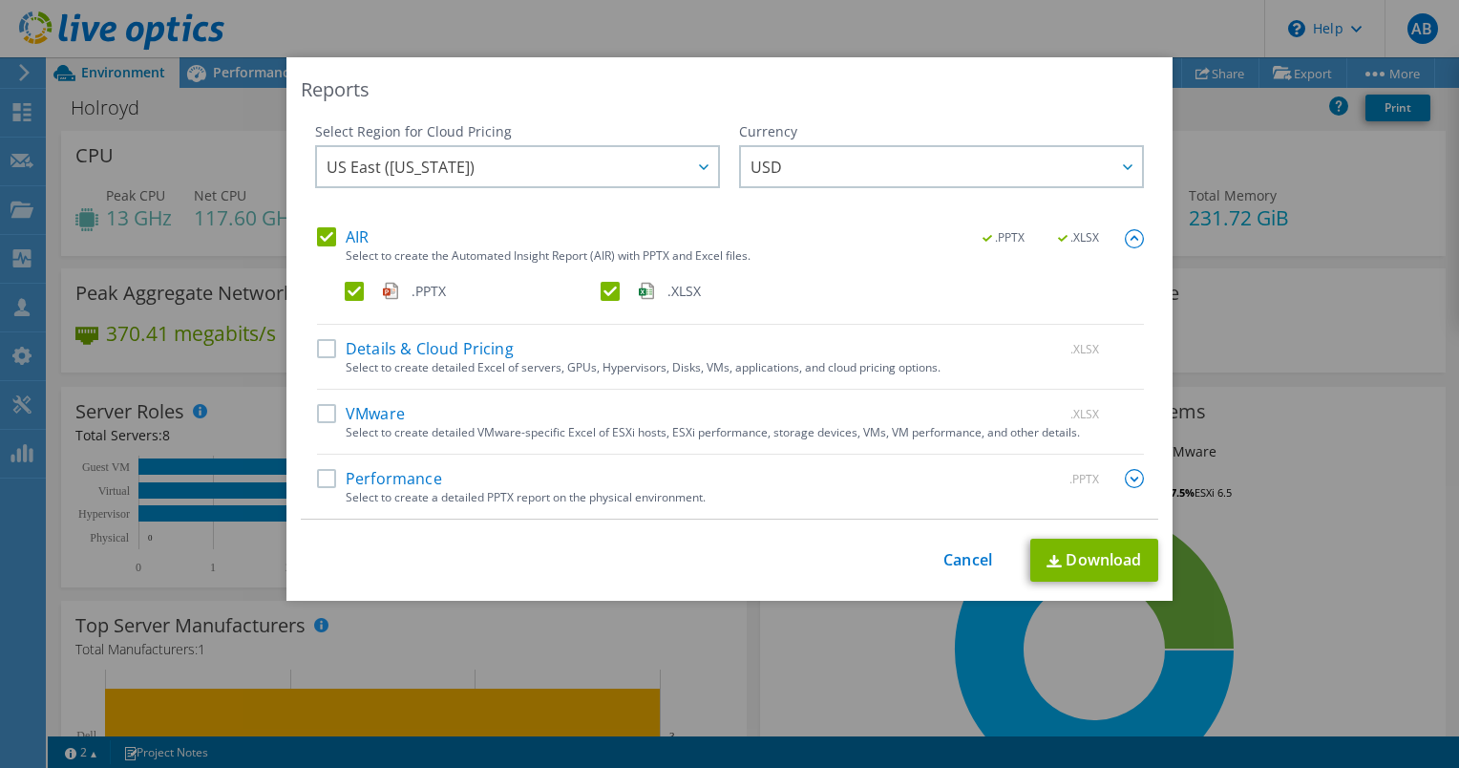
click at [606, 289] on label ".XLSX" at bounding box center [727, 291] width 252 height 19
click at [0, 0] on input ".XLSX" at bounding box center [0, 0] width 0 height 0
click at [1103, 573] on link "Download" at bounding box center [1094, 560] width 128 height 43
